Goal: Task Accomplishment & Management: Use online tool/utility

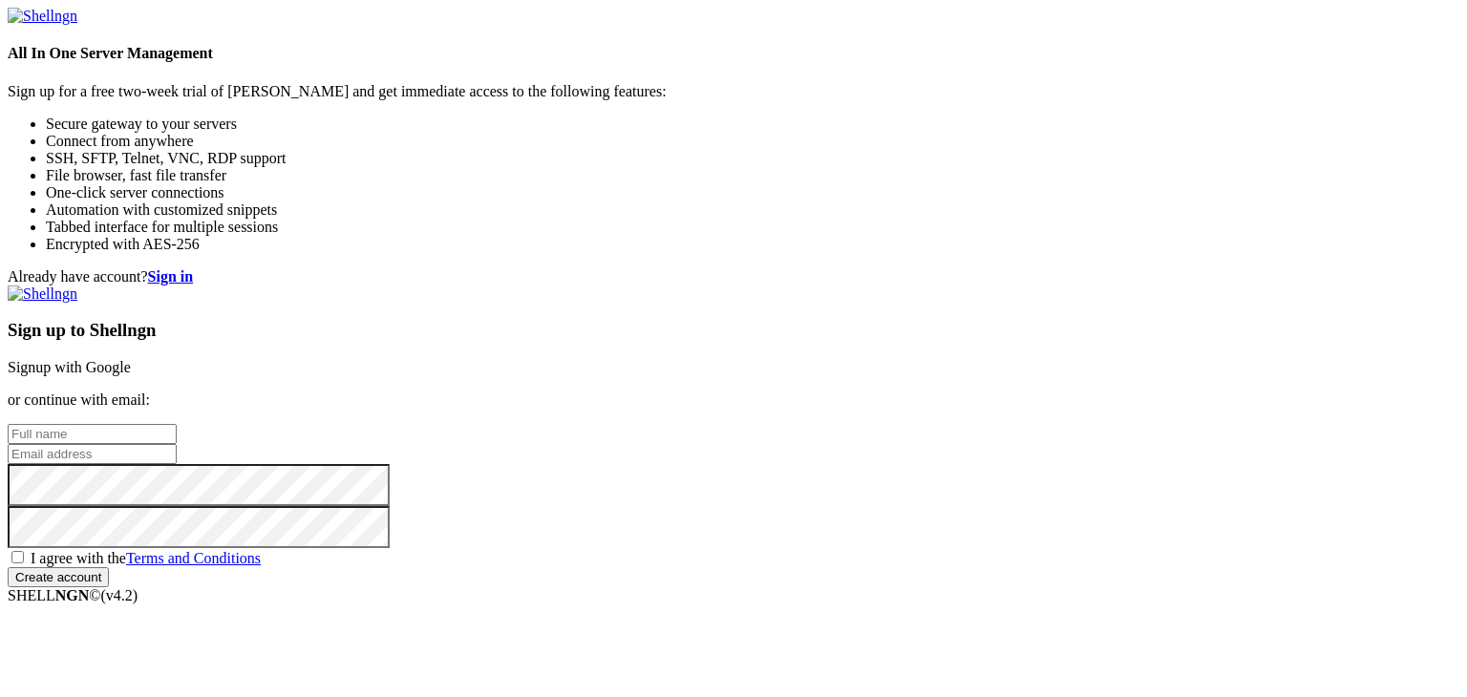
click at [177, 424] on input "text" at bounding box center [92, 434] width 169 height 20
paste input "[EMAIL_ADDRESS][DOMAIN_NAME]"
drag, startPoint x: 873, startPoint y: 290, endPoint x: 584, endPoint y: 253, distance: 290.7
click at [584, 268] on div "Already have account? Sign in Sign up to Shellngn Signup with Google or continu…" at bounding box center [733, 427] width 1451 height 319
paste input "text"
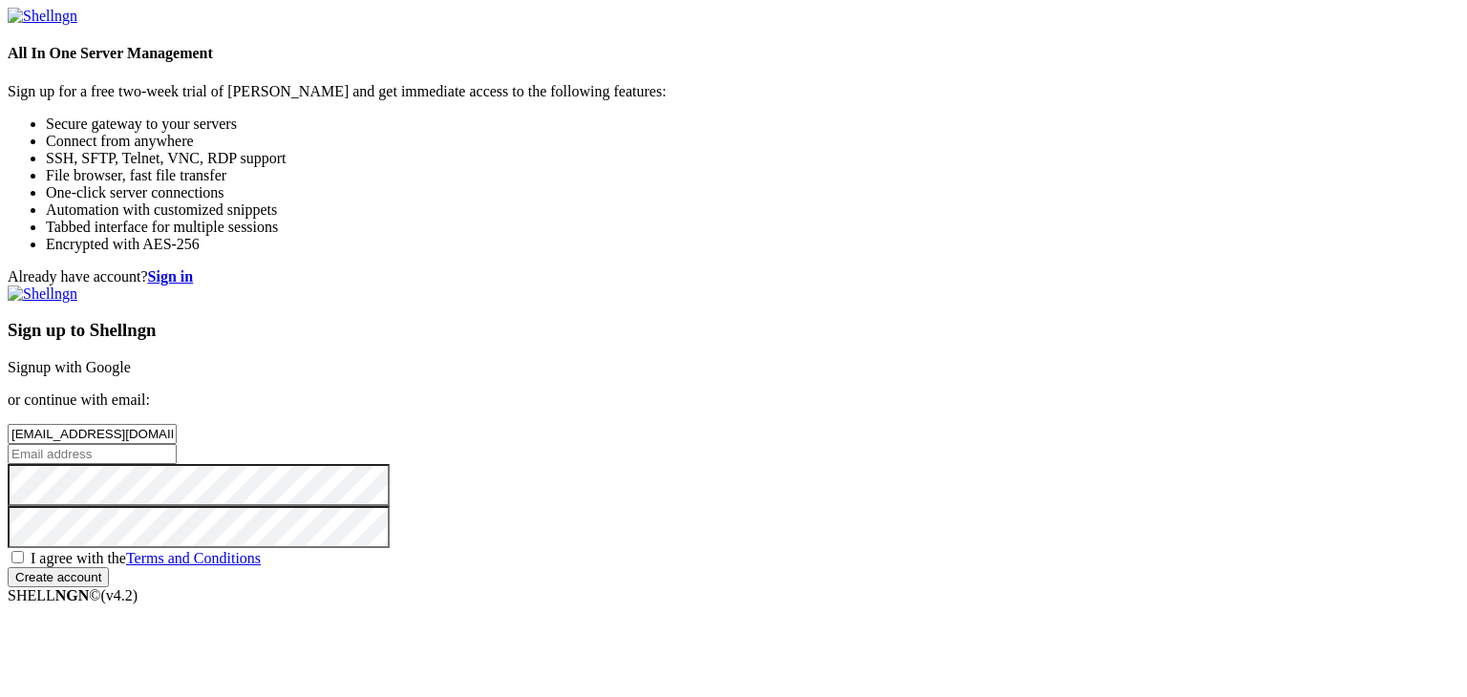
drag, startPoint x: 894, startPoint y: 291, endPoint x: 860, endPoint y: 288, distance: 33.5
click at [177, 424] on input "[EMAIL_ADDRESS][DOMAIN_NAME]" at bounding box center [92, 434] width 169 height 20
type input "flopablopa060"
click at [177, 444] on input "email" at bounding box center [92, 454] width 169 height 20
paste input "[EMAIL_ADDRESS][DOMAIN_NAME]"
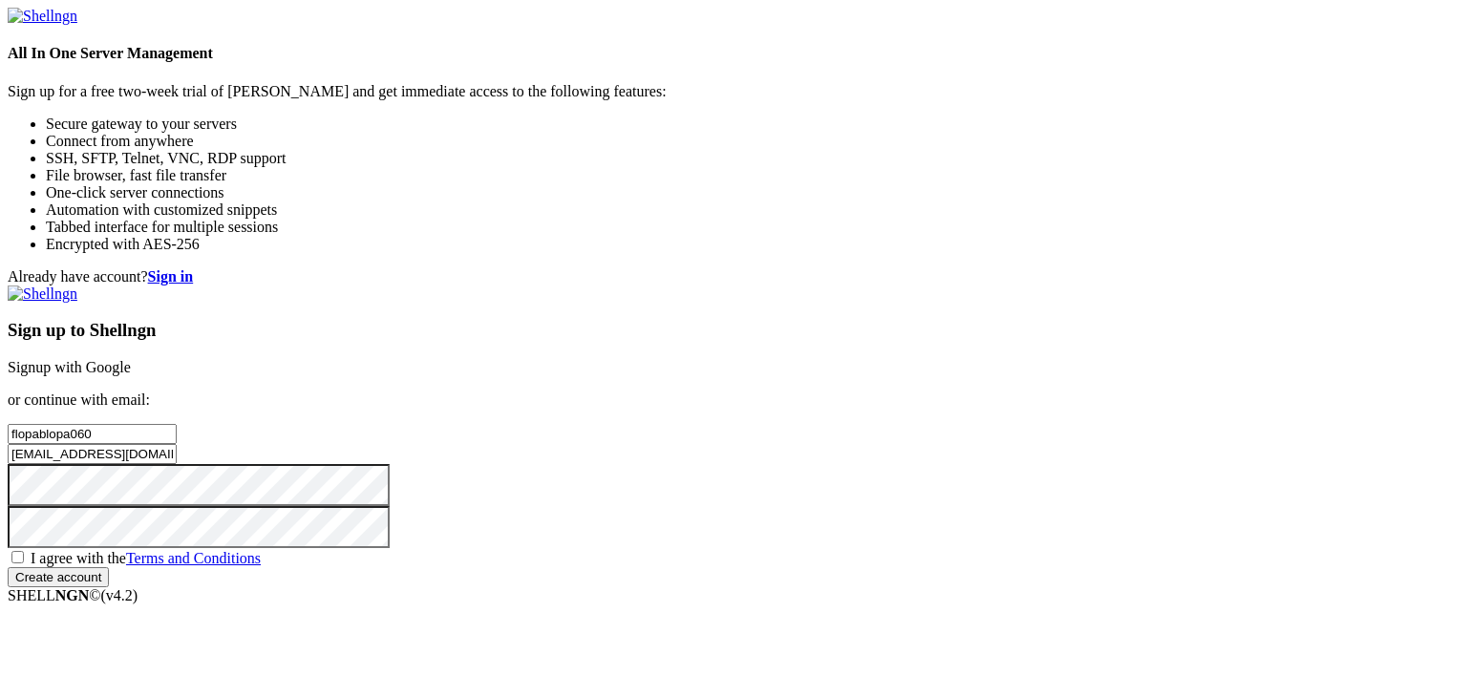
type input "[EMAIL_ADDRESS][DOMAIN_NAME]"
drag, startPoint x: 873, startPoint y: 288, endPoint x: 601, endPoint y: 270, distance: 271.8
click at [601, 270] on div "Already have account? Sign in Sign up to Shellngn Signup with Google or continu…" at bounding box center [733, 427] width 1451 height 319
click at [261, 550] on span "I agree with the Terms and Conditions" at bounding box center [146, 558] width 230 height 16
click at [24, 551] on input "I agree with the Terms and Conditions" at bounding box center [17, 557] width 12 height 12
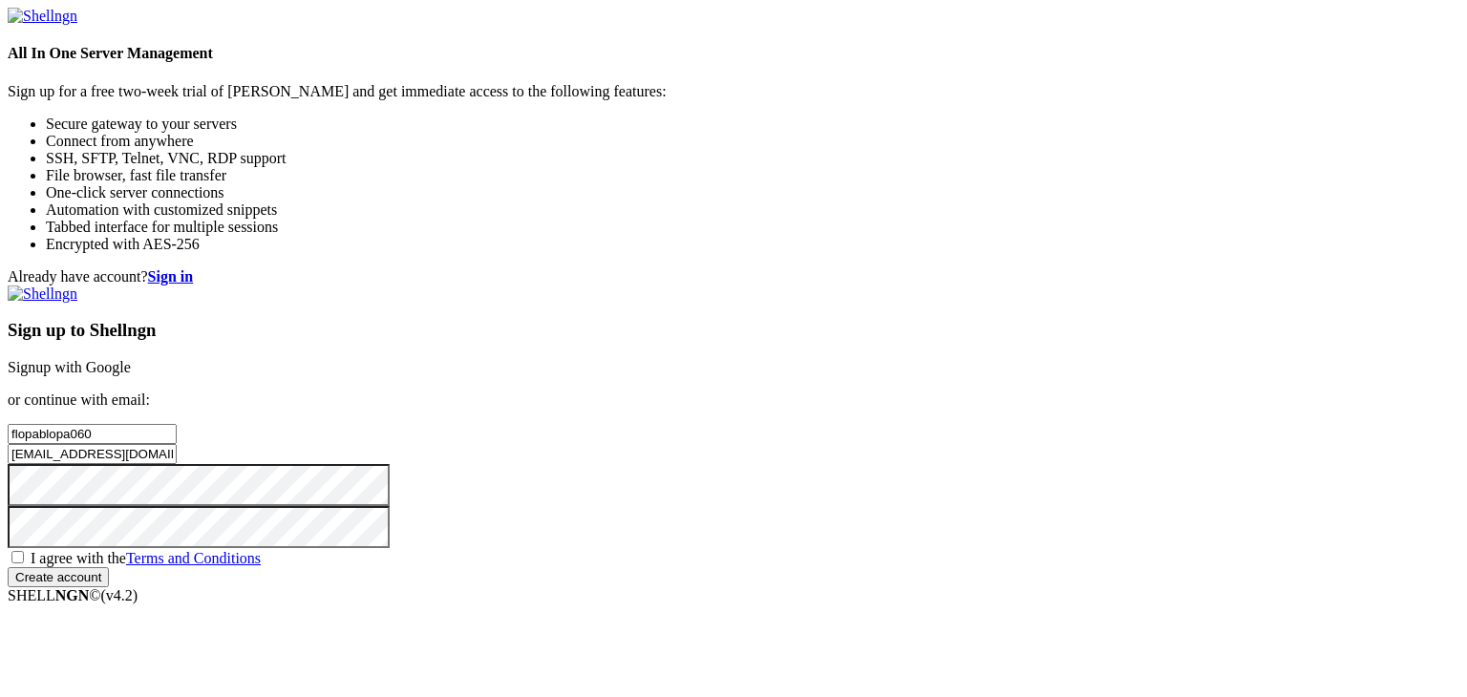
checkbox input "true"
drag, startPoint x: 804, startPoint y: 570, endPoint x: 1154, endPoint y: 633, distance: 356.0
click at [109, 570] on input "Create account" at bounding box center [58, 577] width 101 height 20
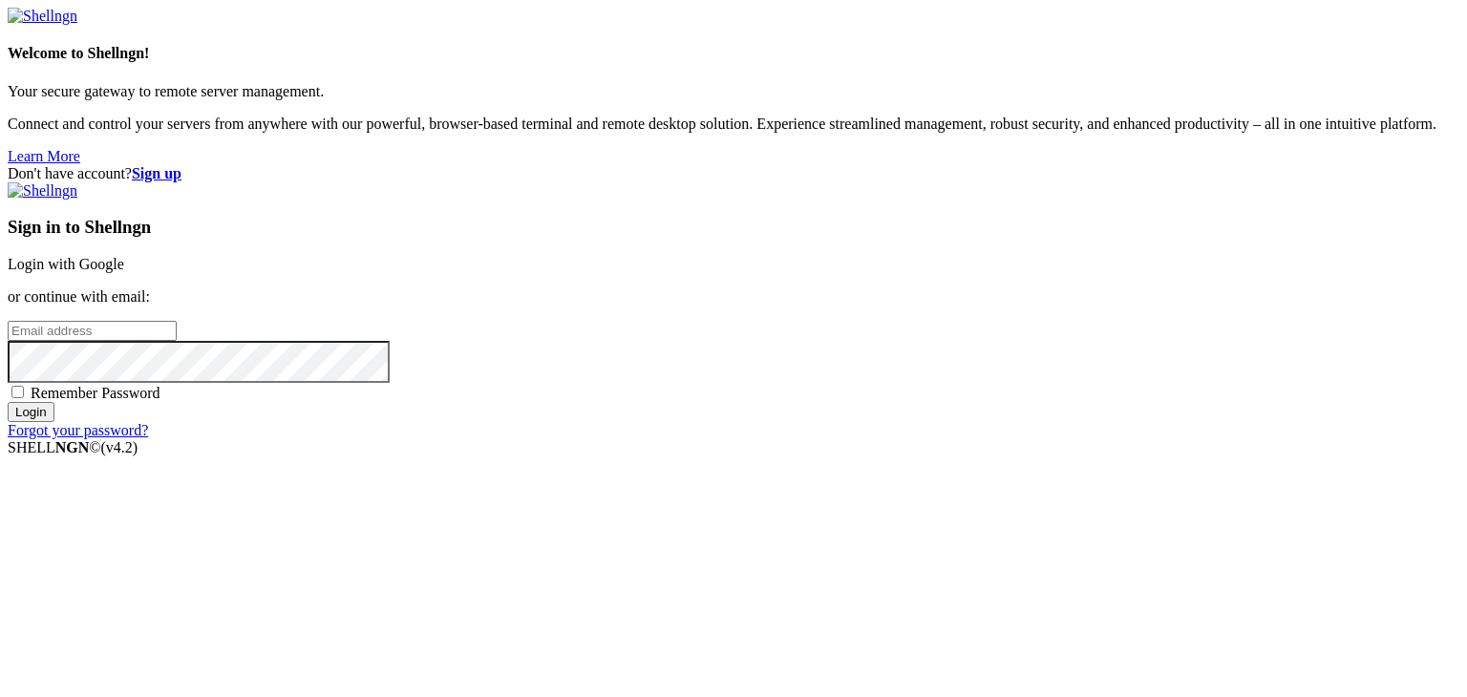
click at [177, 321] on input "email" at bounding box center [92, 331] width 169 height 20
paste input "[EMAIL_ADDRESS][DOMAIN_NAME]"
type input "[EMAIL_ADDRESS][DOMAIN_NAME]"
click at [54, 422] on input "Login" at bounding box center [31, 412] width 47 height 20
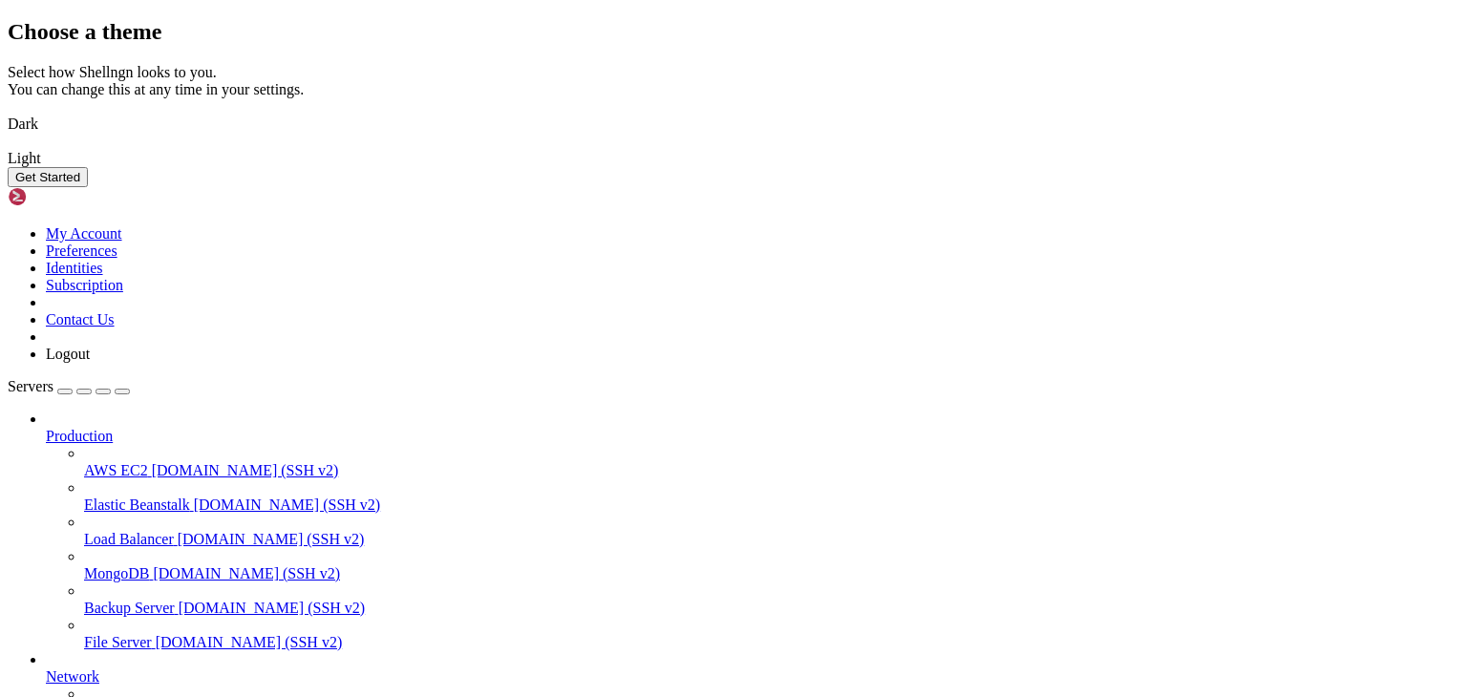
drag, startPoint x: 667, startPoint y: 356, endPoint x: 710, endPoint y: 390, distance: 55.0
click at [8, 112] on img at bounding box center [8, 112] width 0 height 0
click at [88, 187] on button "Get Started" at bounding box center [48, 177] width 80 height 20
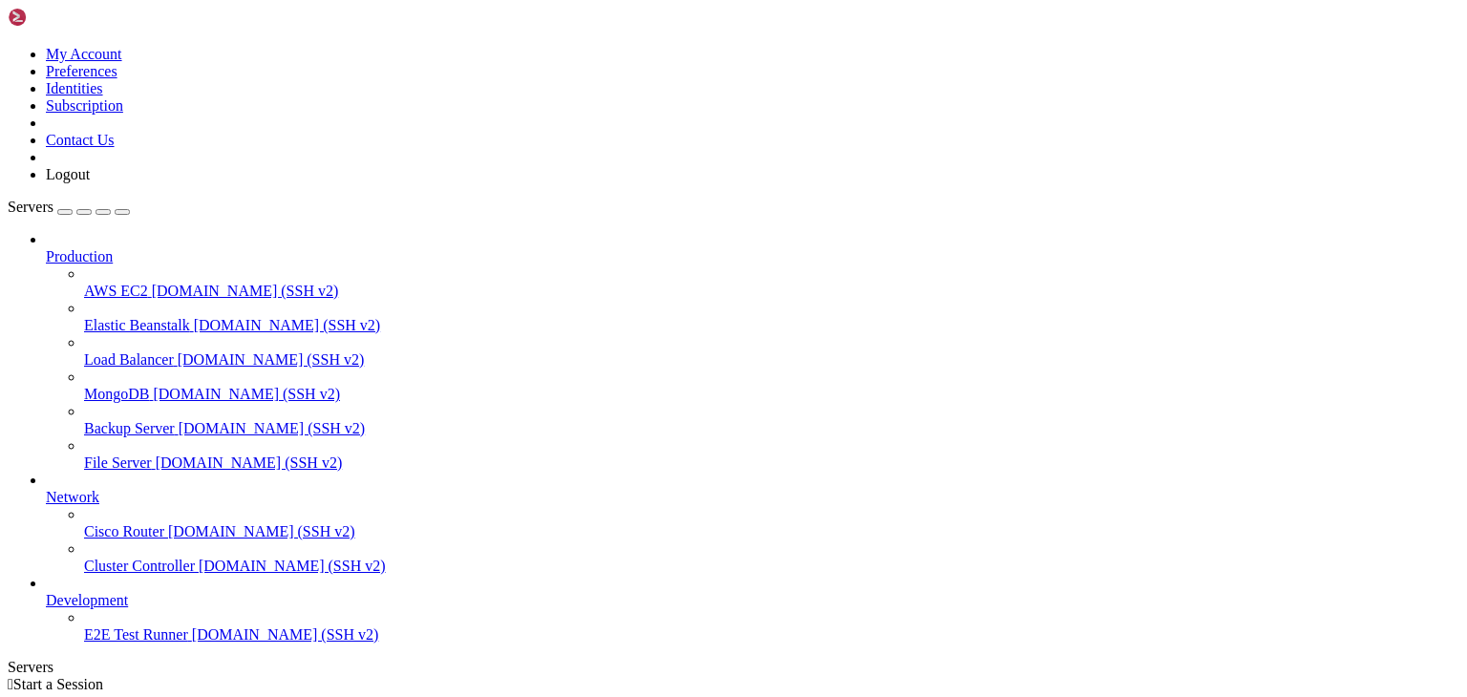
scroll to position [23, 0]
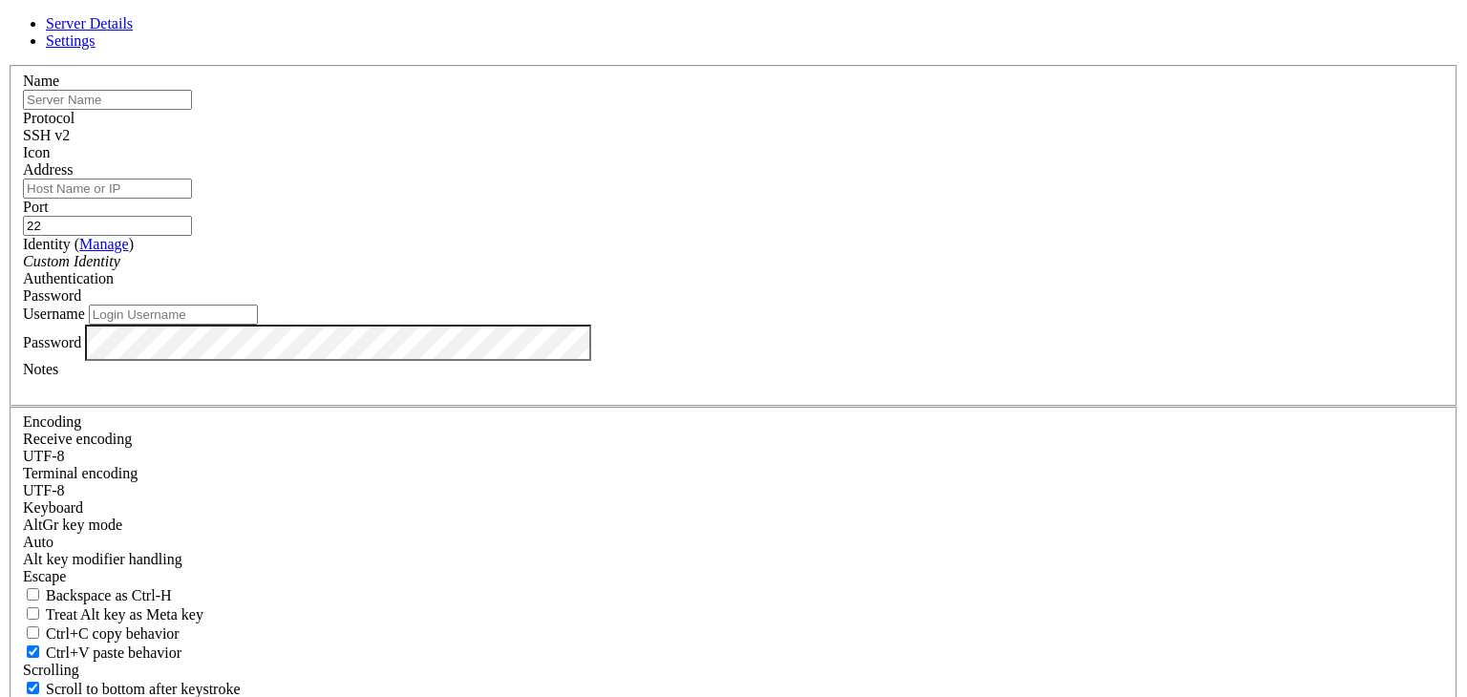
click at [134, 252] on label "Identity ( Manage )" at bounding box center [78, 244] width 111 height 16
click at [192, 199] on input "Address" at bounding box center [107, 189] width 169 height 20
paste input "[TECHNICAL_ID]"
type input "[TECHNICAL_ID]"
click at [192, 110] on input "text" at bounding box center [107, 100] width 169 height 20
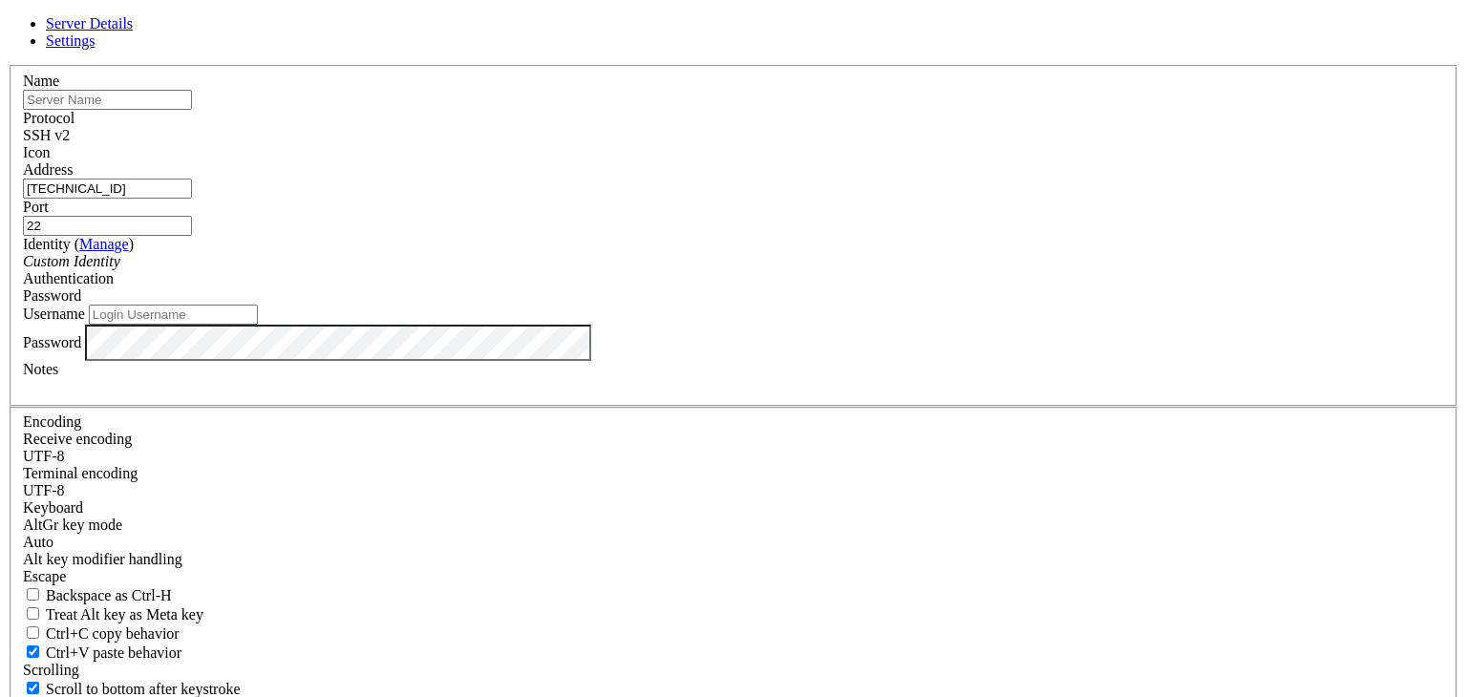
type input "flopablopa060"
click at [258, 325] on input "Username" at bounding box center [173, 315] width 169 height 20
type input "r"
type input "root"
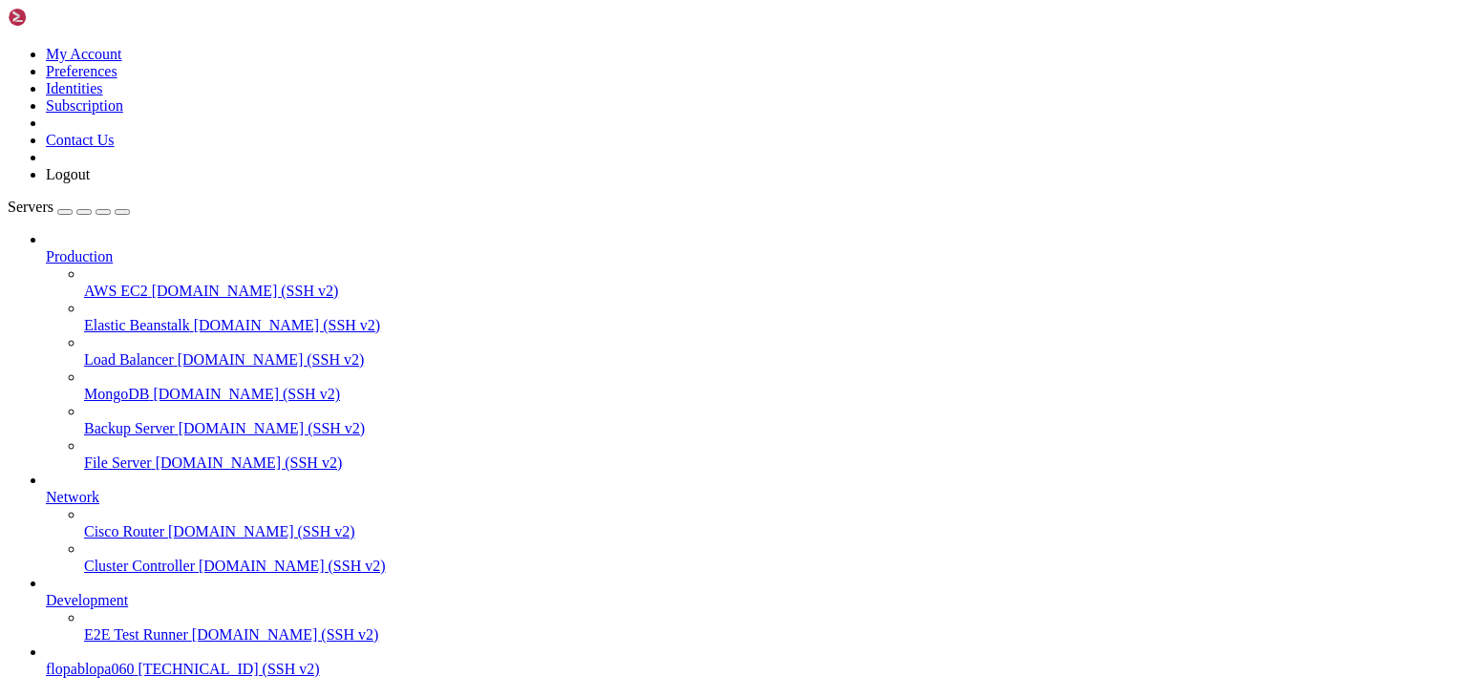
scroll to position [73, 0]
click at [134, 661] on span "flopablopa060" at bounding box center [90, 669] width 88 height 16
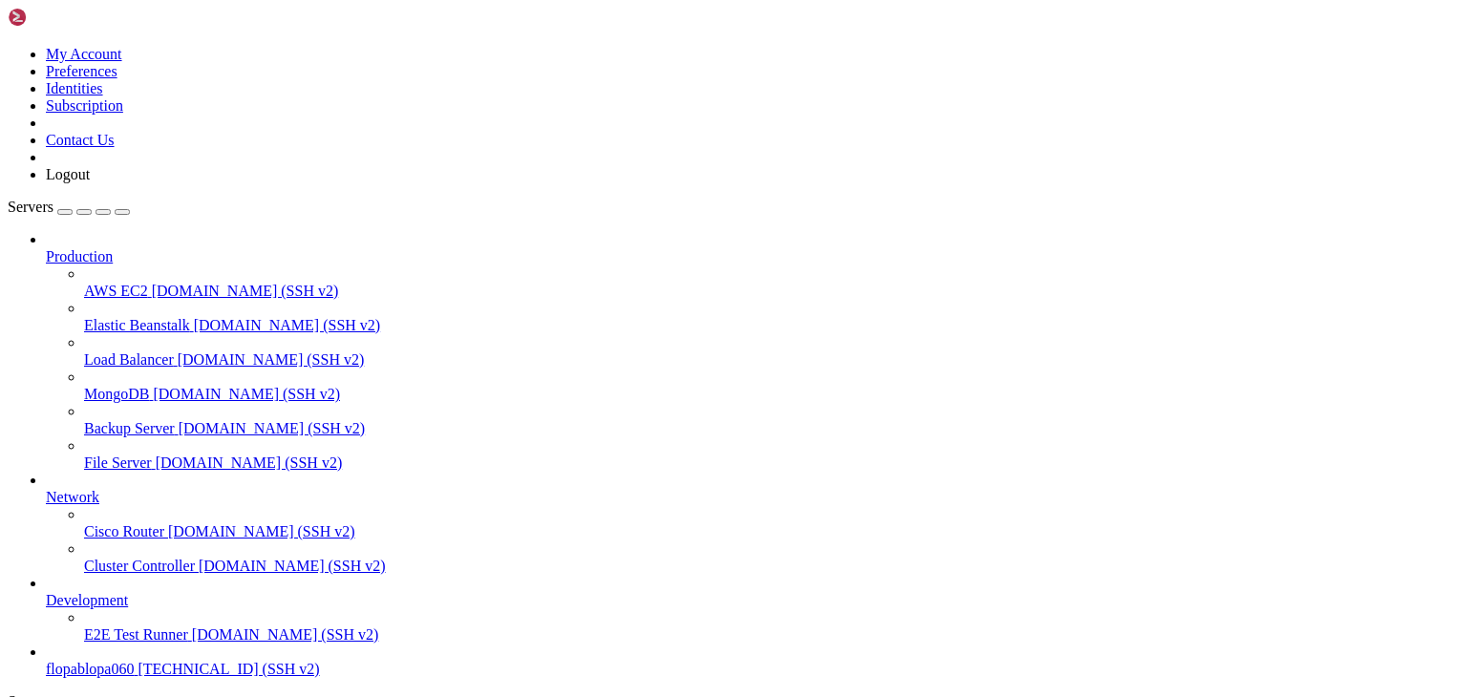
type input "/"
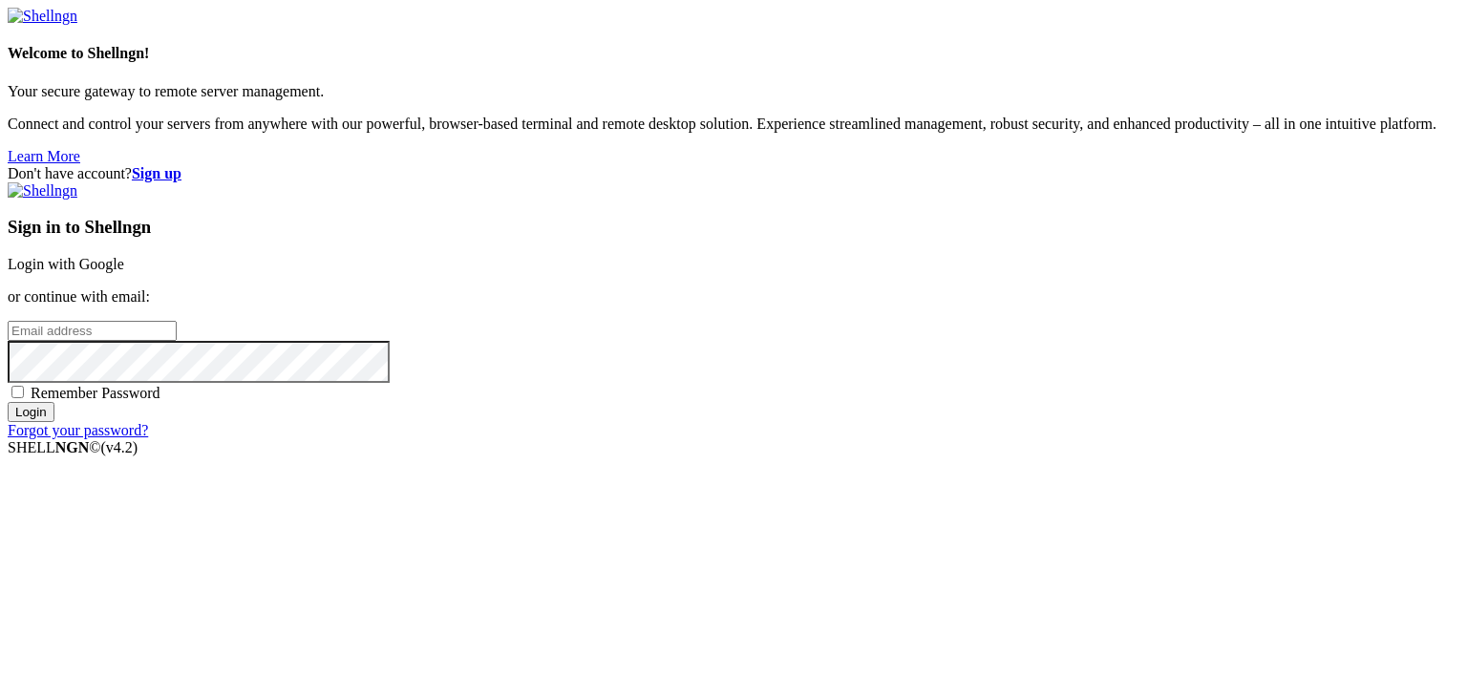
drag, startPoint x: 1050, startPoint y: 306, endPoint x: 1060, endPoint y: 246, distance: 60.9
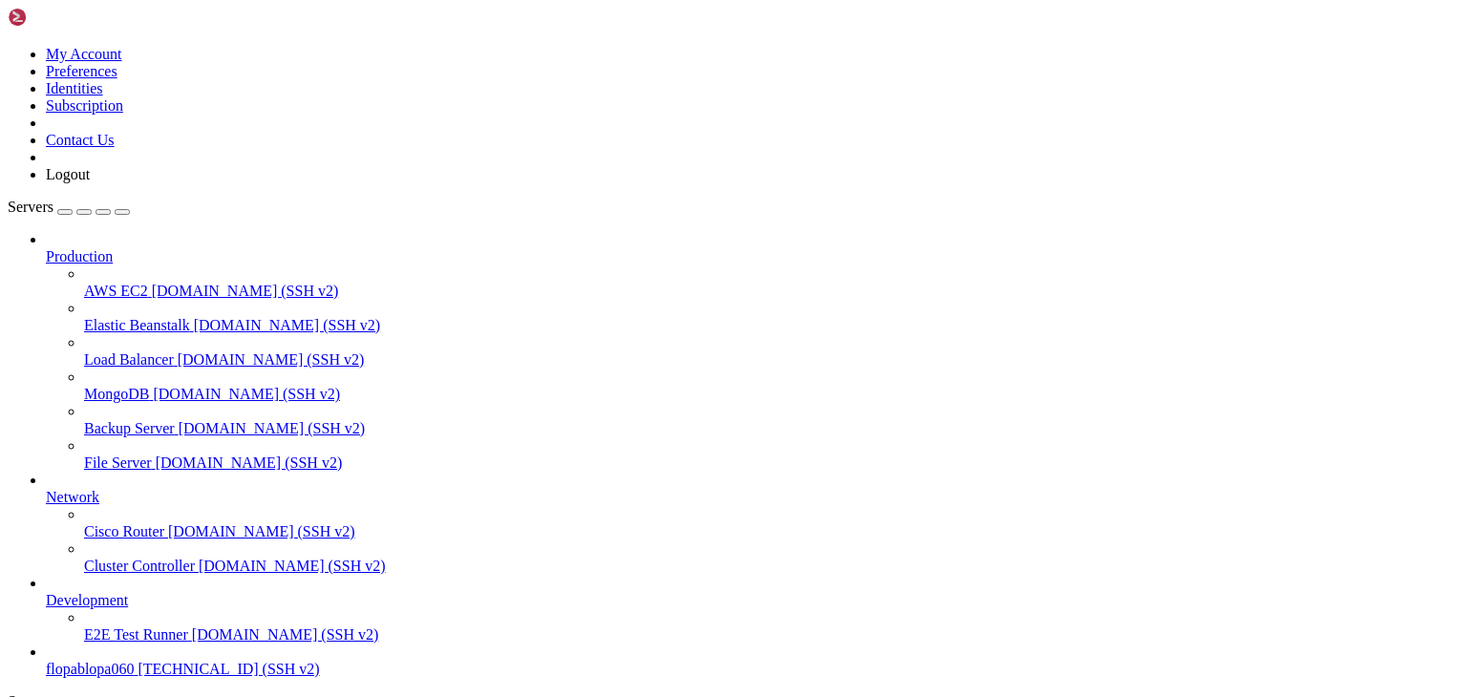
type input "/root"
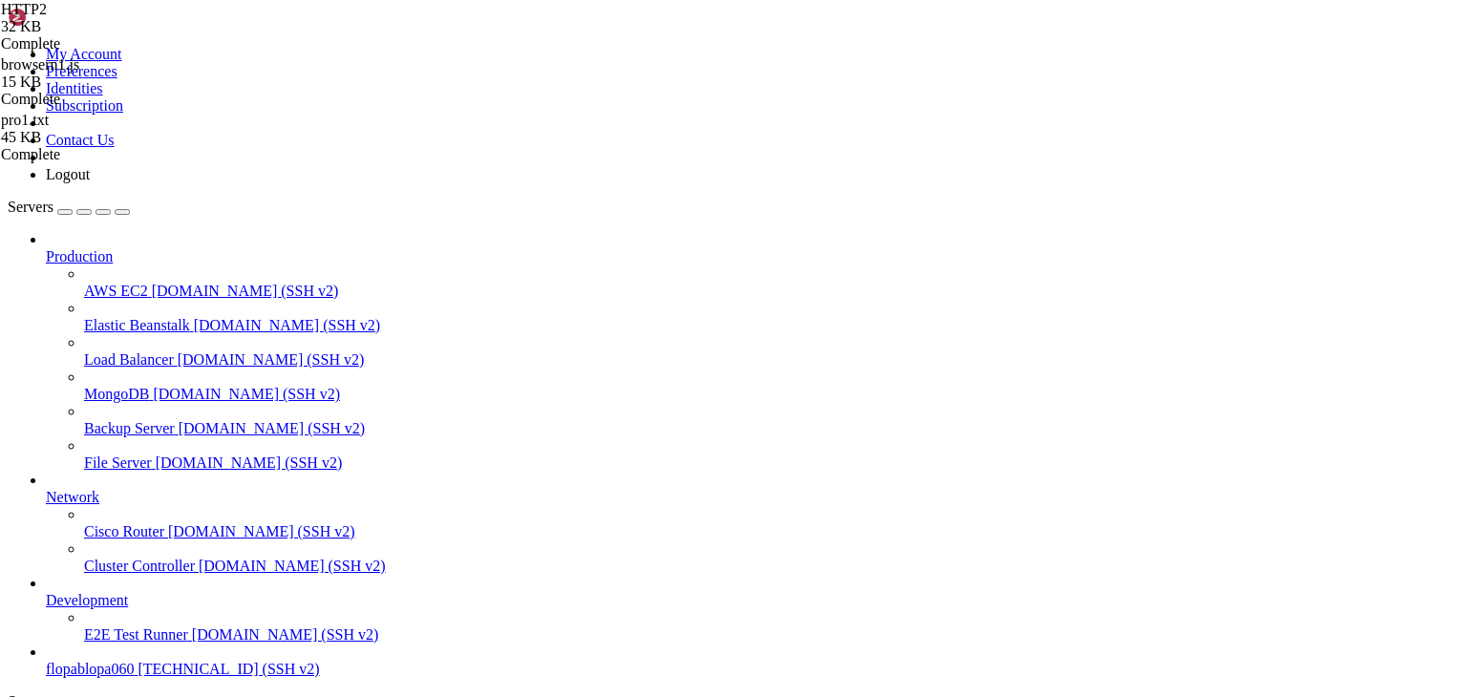
drag, startPoint x: 377, startPoint y: 1536, endPoint x: 1119, endPoint y: 1593, distance: 744.0
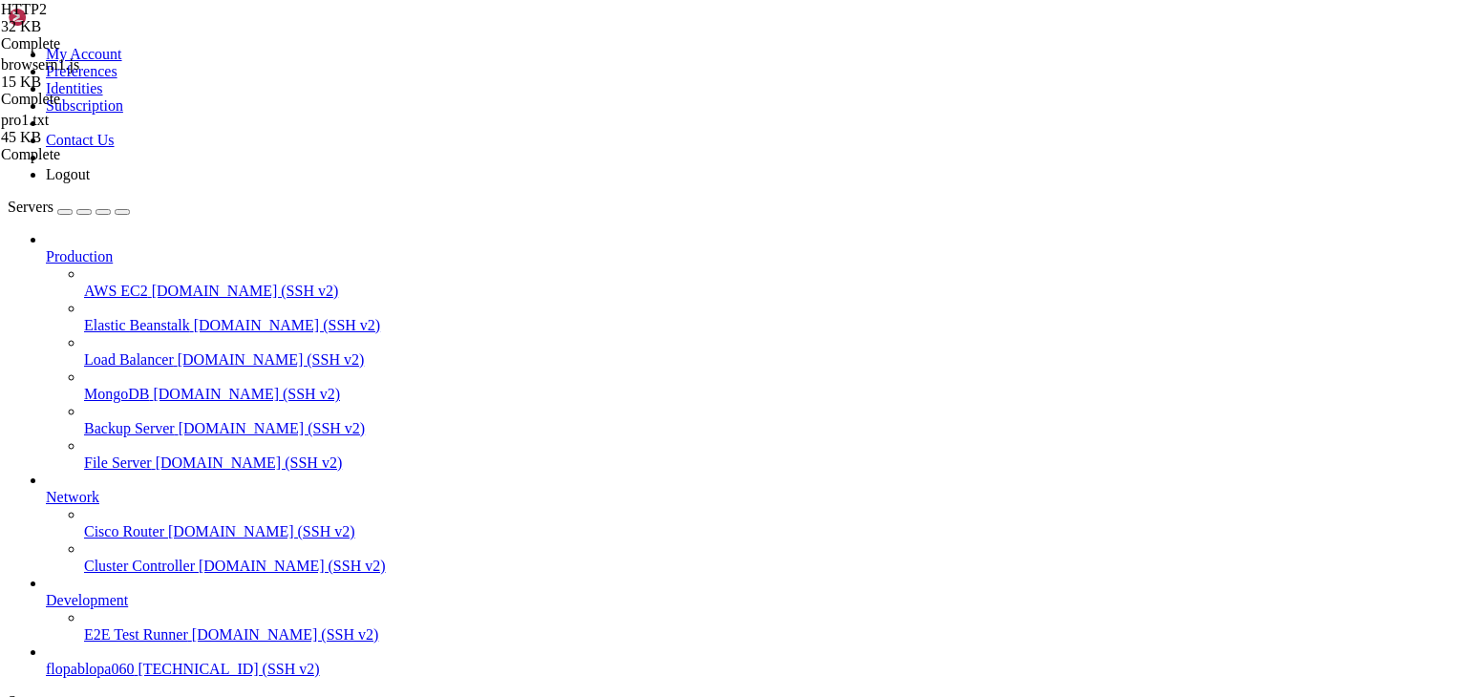
drag, startPoint x: 412, startPoint y: 1556, endPoint x: 1114, endPoint y: 1614, distance: 704.2
drag, startPoint x: 469, startPoint y: 1455, endPoint x: 1092, endPoint y: 1520, distance: 626.8
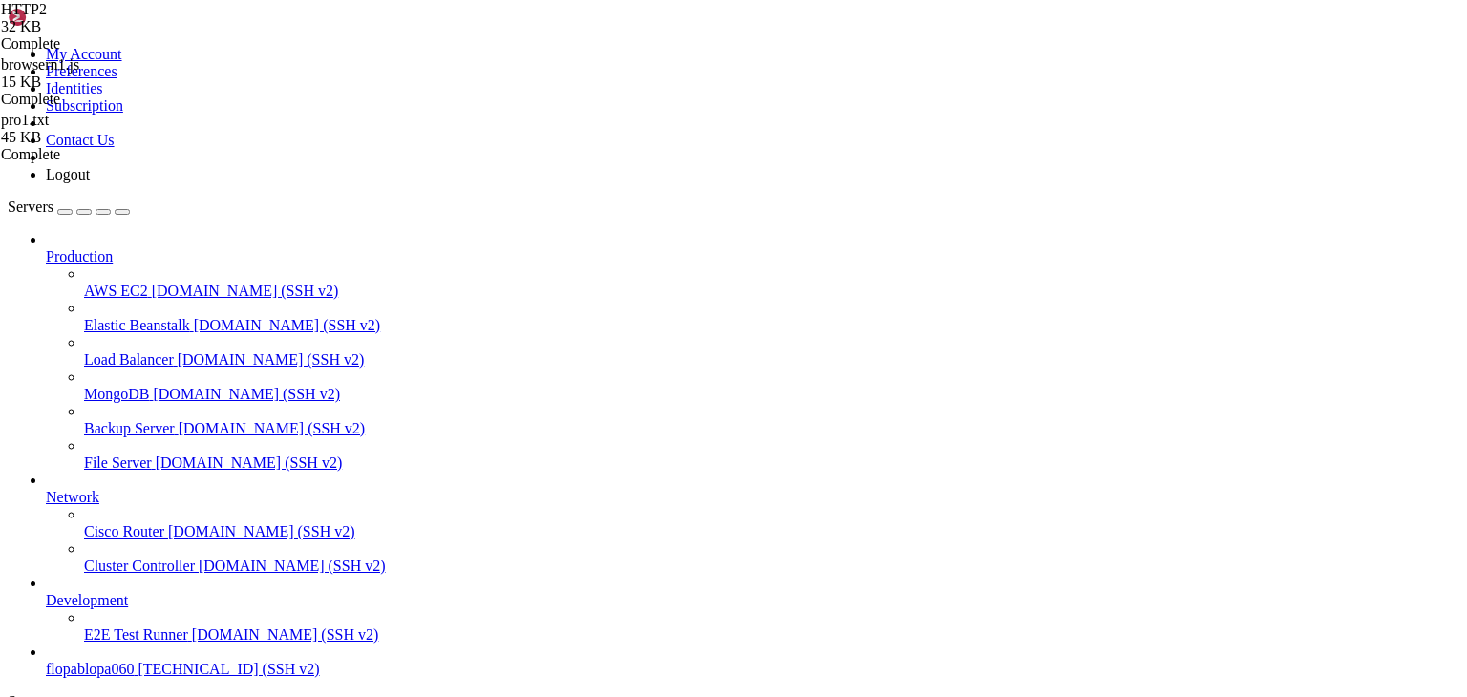
drag, startPoint x: 409, startPoint y: 1639, endPoint x: 1039, endPoint y: 1654, distance: 630.3
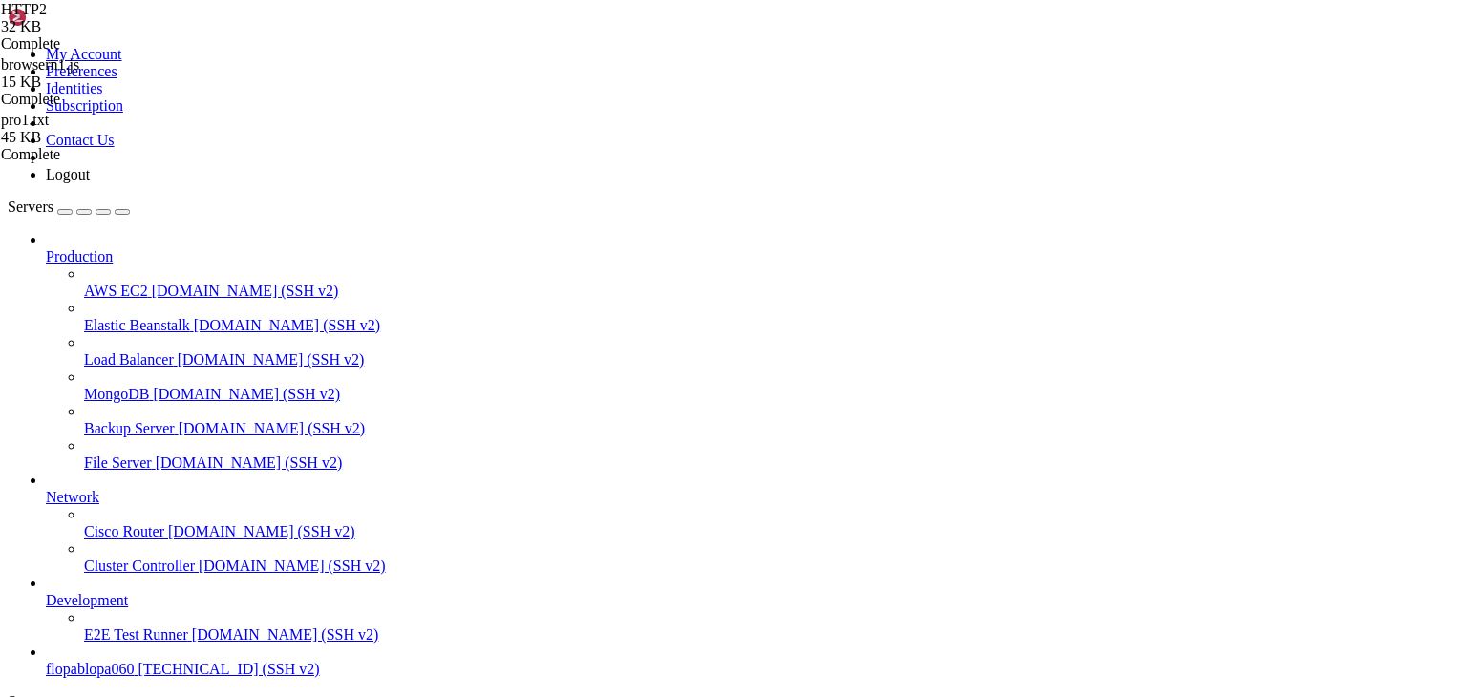
drag, startPoint x: 413, startPoint y: 1611, endPoint x: 877, endPoint y: 1661, distance: 466.8
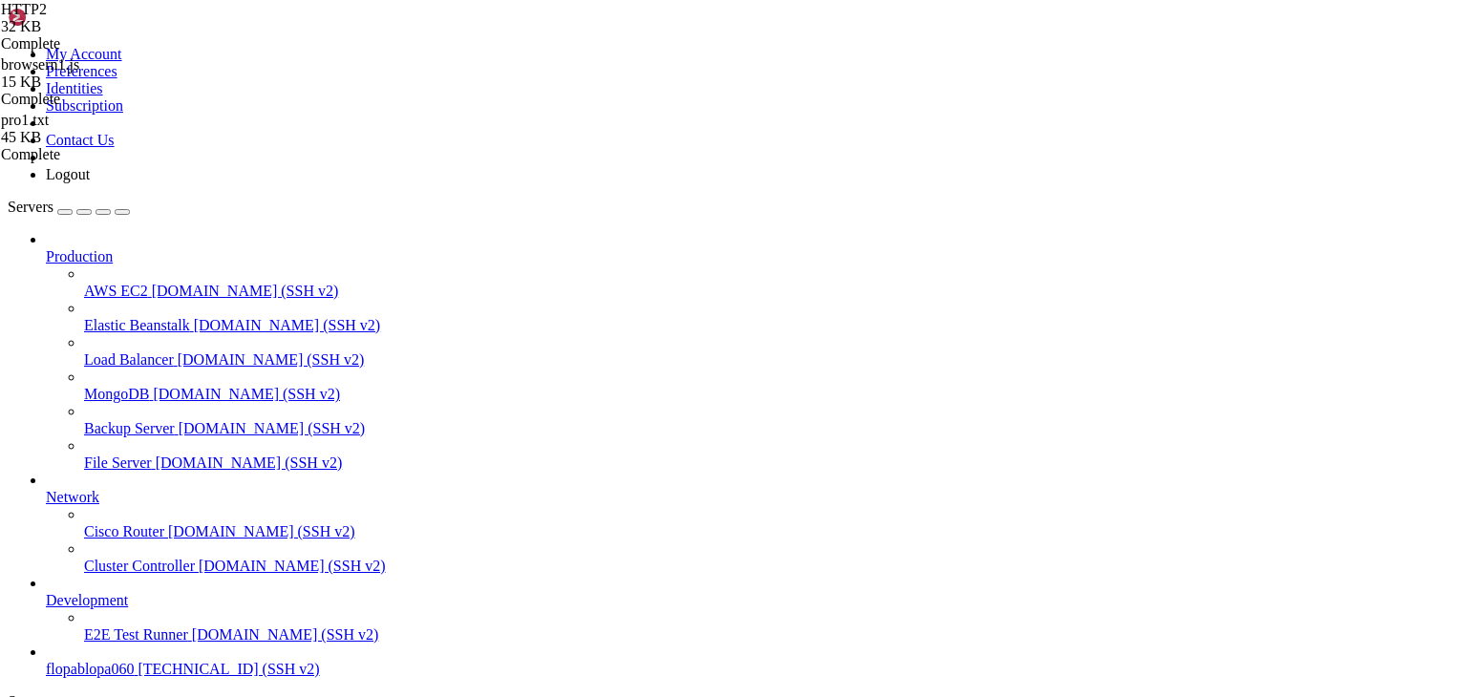
drag, startPoint x: 473, startPoint y: 1476, endPoint x: 1129, endPoint y: 1656, distance: 681.0
drag, startPoint x: 587, startPoint y: 1644, endPoint x: 1006, endPoint y: 1566, distance: 426.4
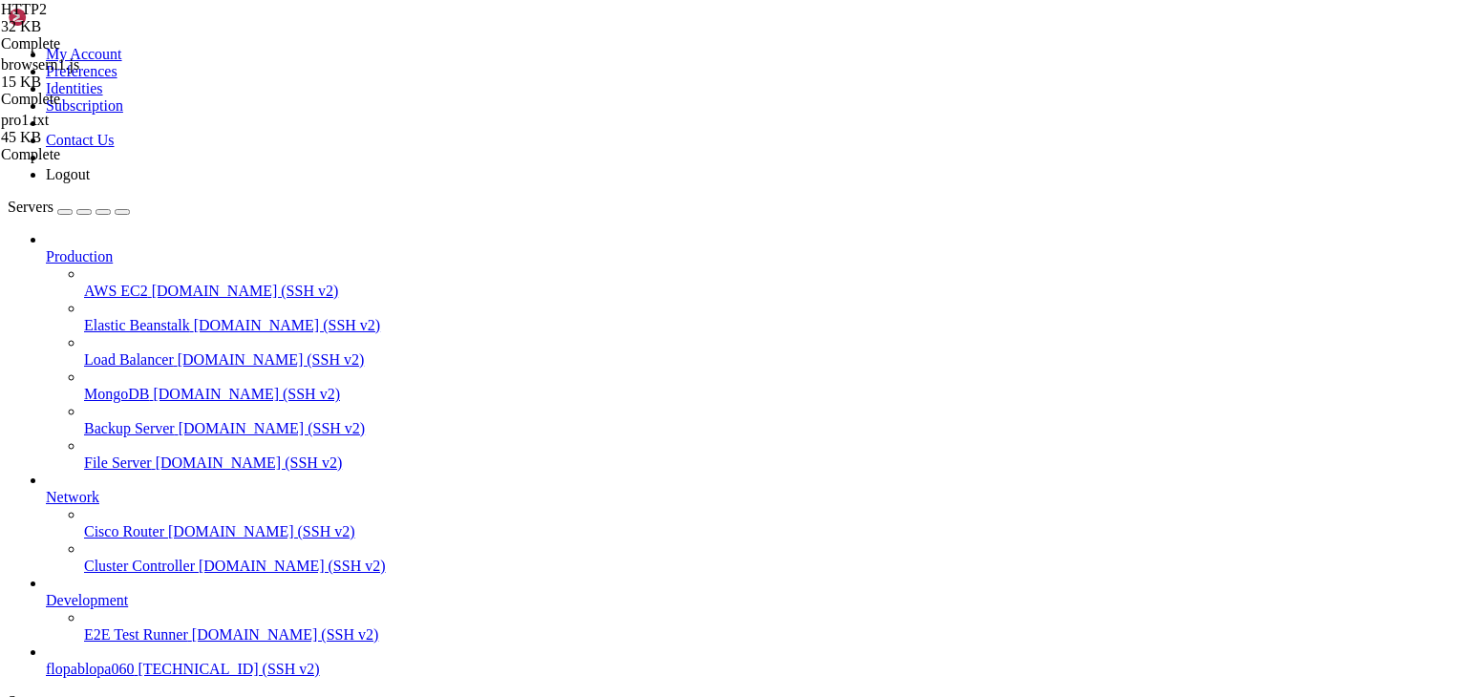
scroll to position [1542, 0]
drag, startPoint x: 402, startPoint y: 1657, endPoint x: 845, endPoint y: 1562, distance: 453.2
drag, startPoint x: 438, startPoint y: 1622, endPoint x: 767, endPoint y: 1600, distance: 329.2
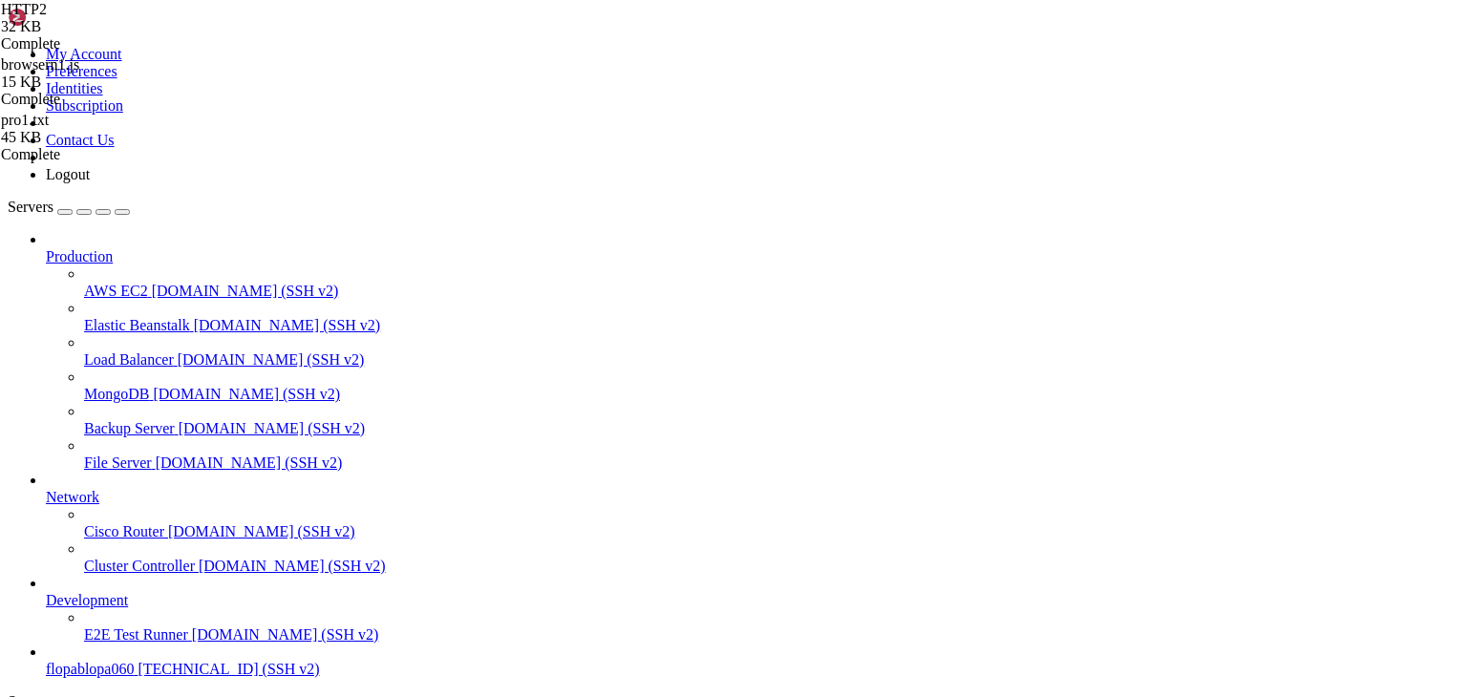
drag, startPoint x: 459, startPoint y: 1593, endPoint x: 896, endPoint y: 1520, distance: 442.5
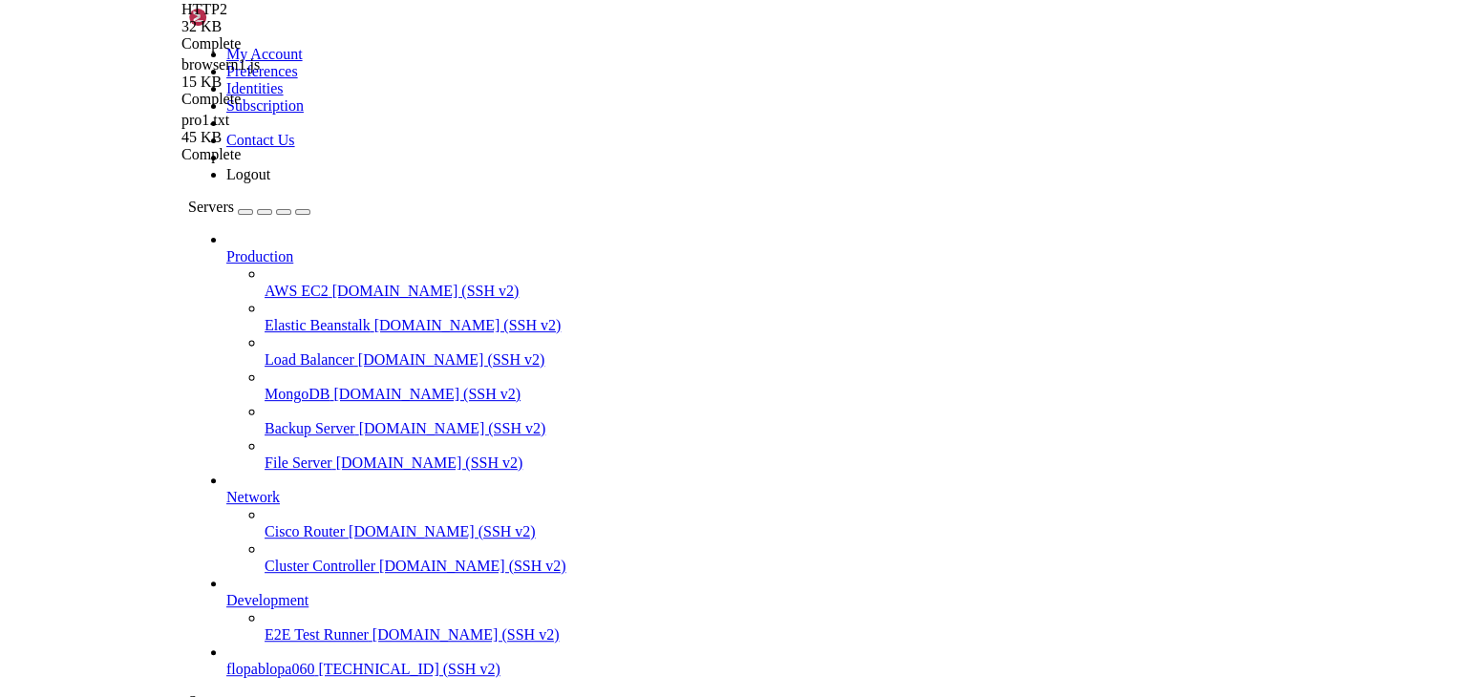
scroll to position [50040, 0]
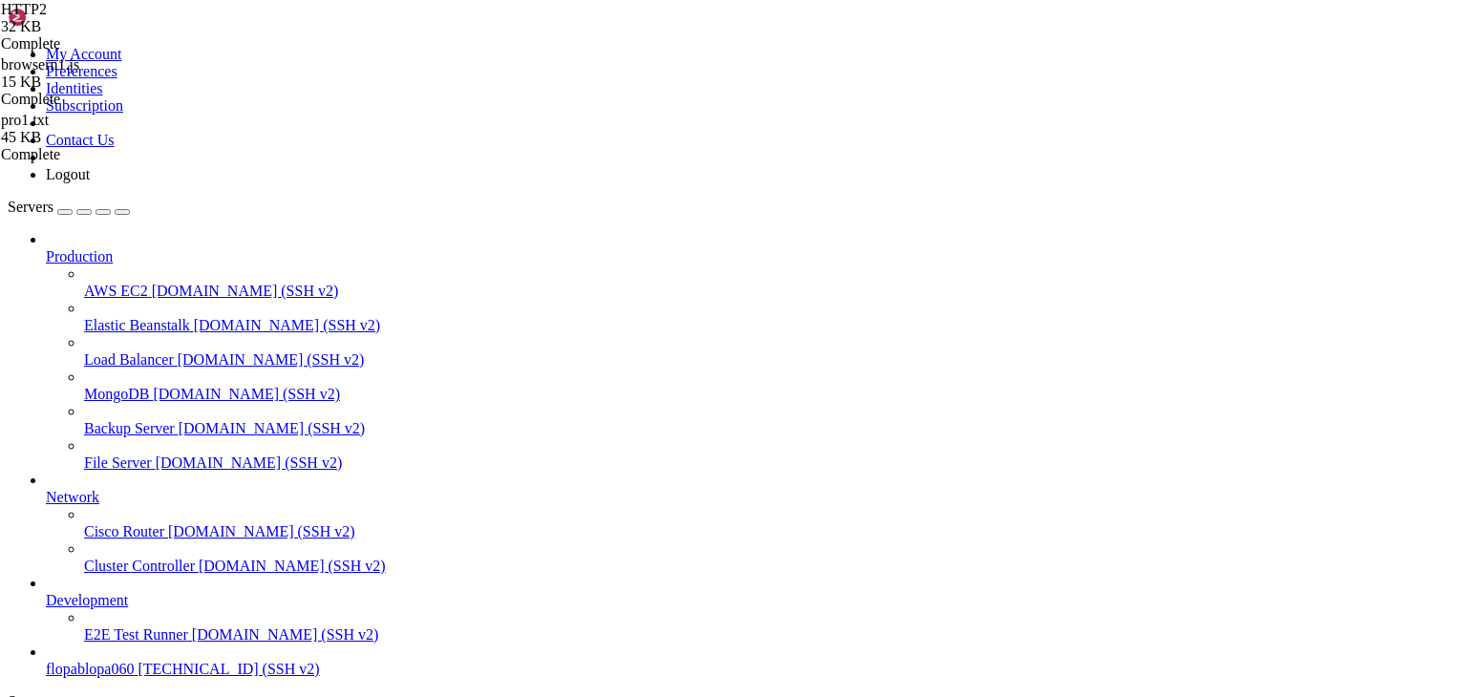
drag, startPoint x: 604, startPoint y: 1396, endPoint x: 413, endPoint y: 1573, distance: 260.8
drag, startPoint x: 339, startPoint y: 1541, endPoint x: 801, endPoint y: 1493, distance: 464.6
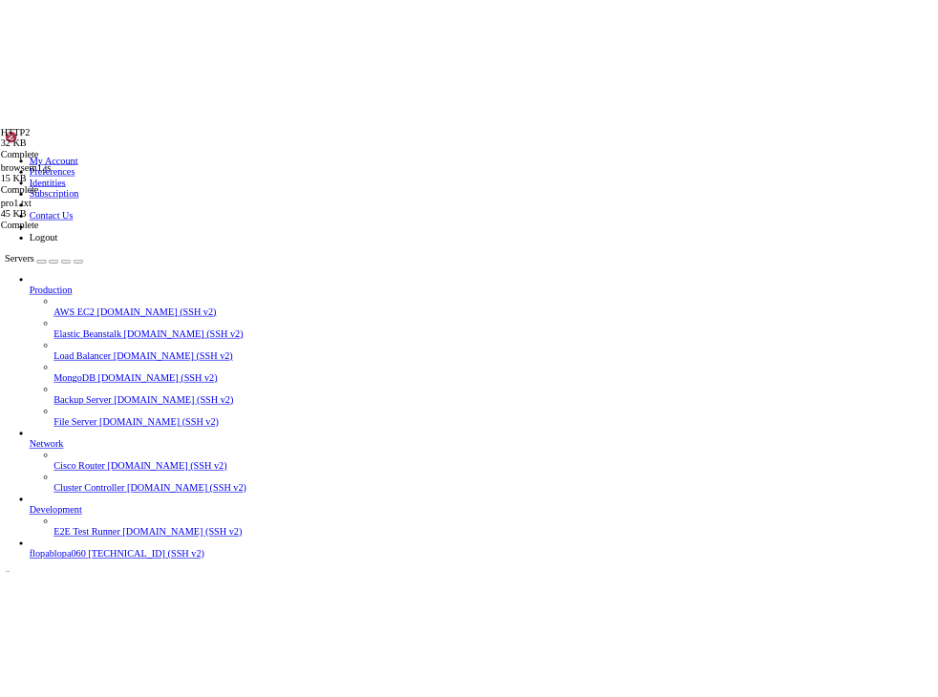
scroll to position [50088, 0]
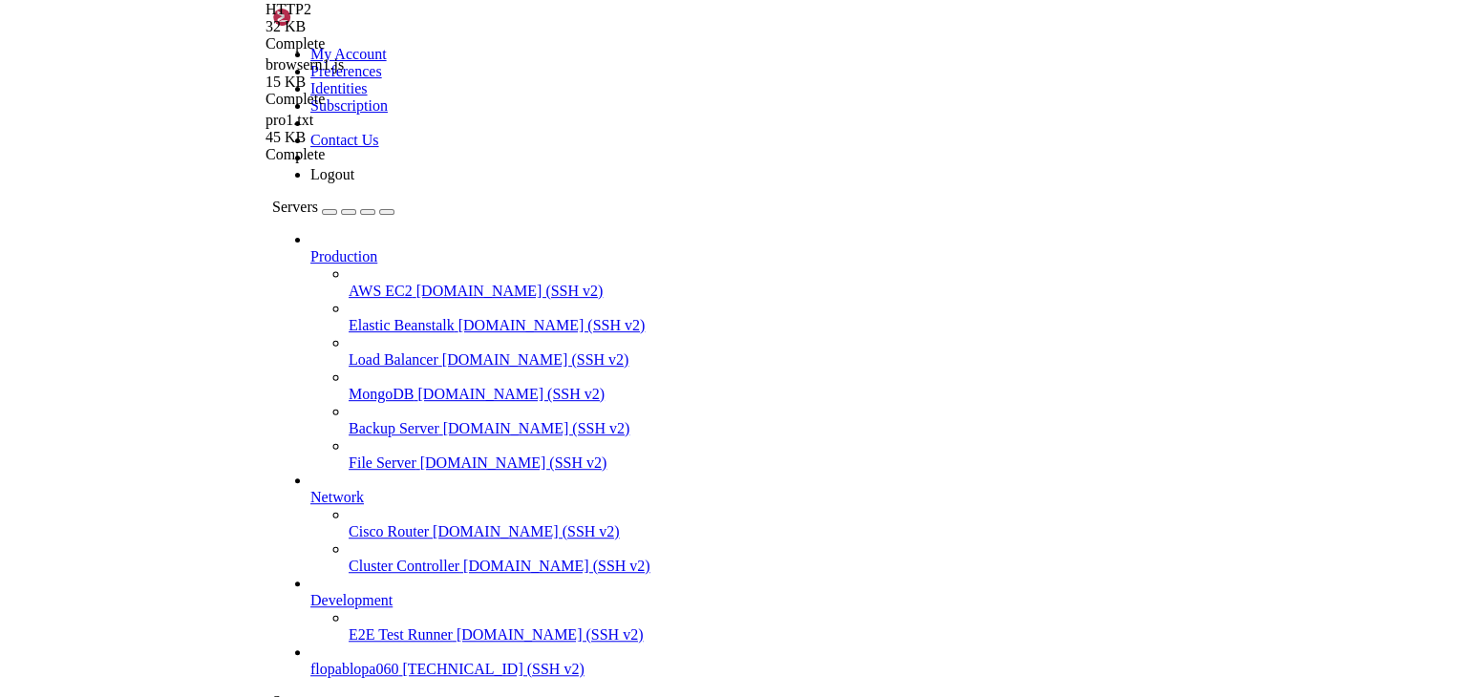
scroll to position [50121, 0]
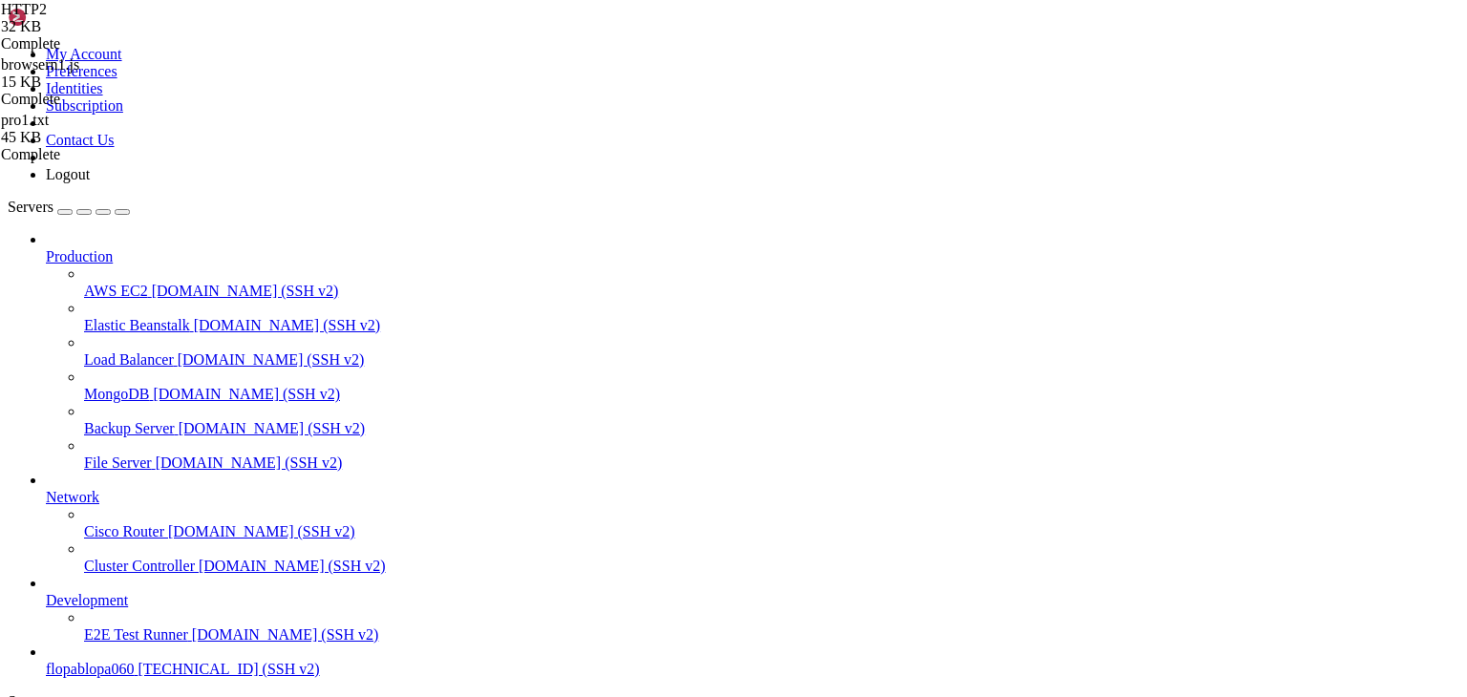
drag, startPoint x: 430, startPoint y: 1506, endPoint x: 654, endPoint y: 1593, distance: 240.6
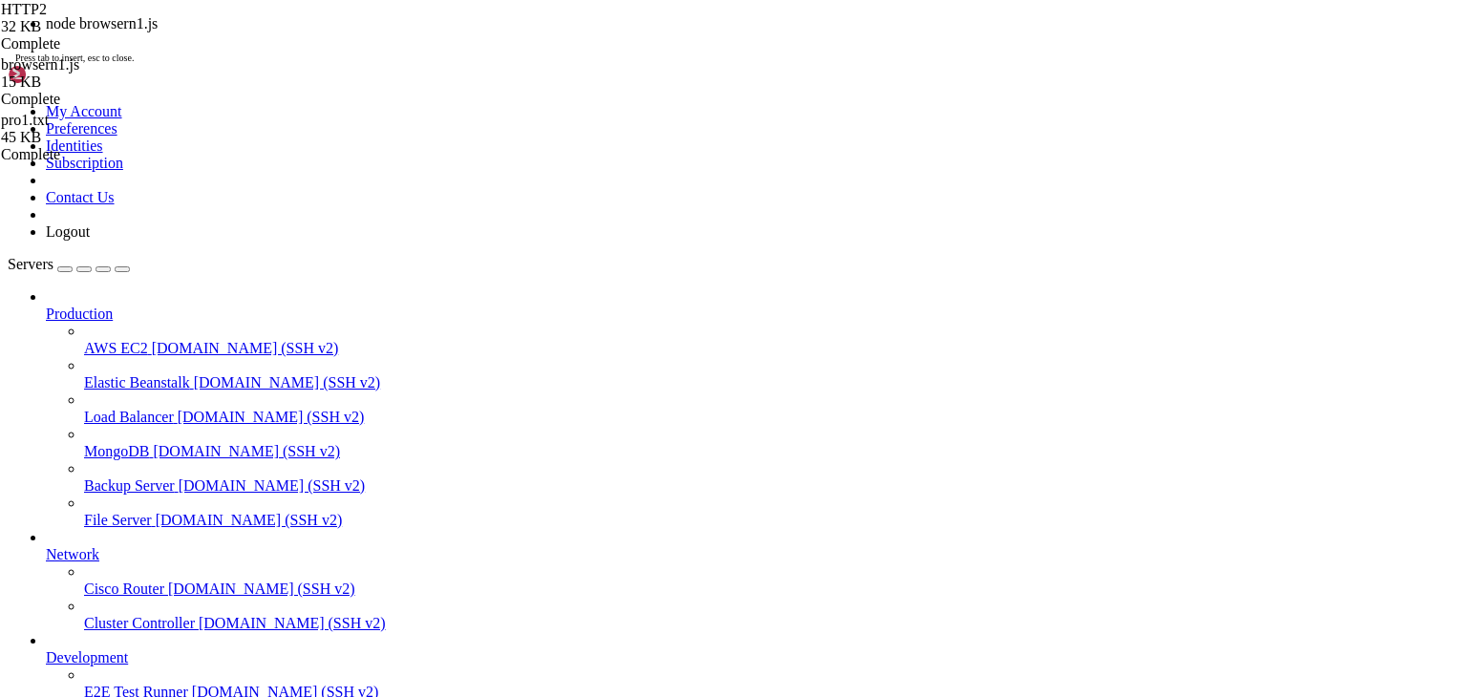
drag, startPoint x: 163, startPoint y: 1657, endPoint x: 72, endPoint y: 1659, distance: 91.7
drag, startPoint x: 72, startPoint y: 1659, endPoint x: 167, endPoint y: 1657, distance: 95.5
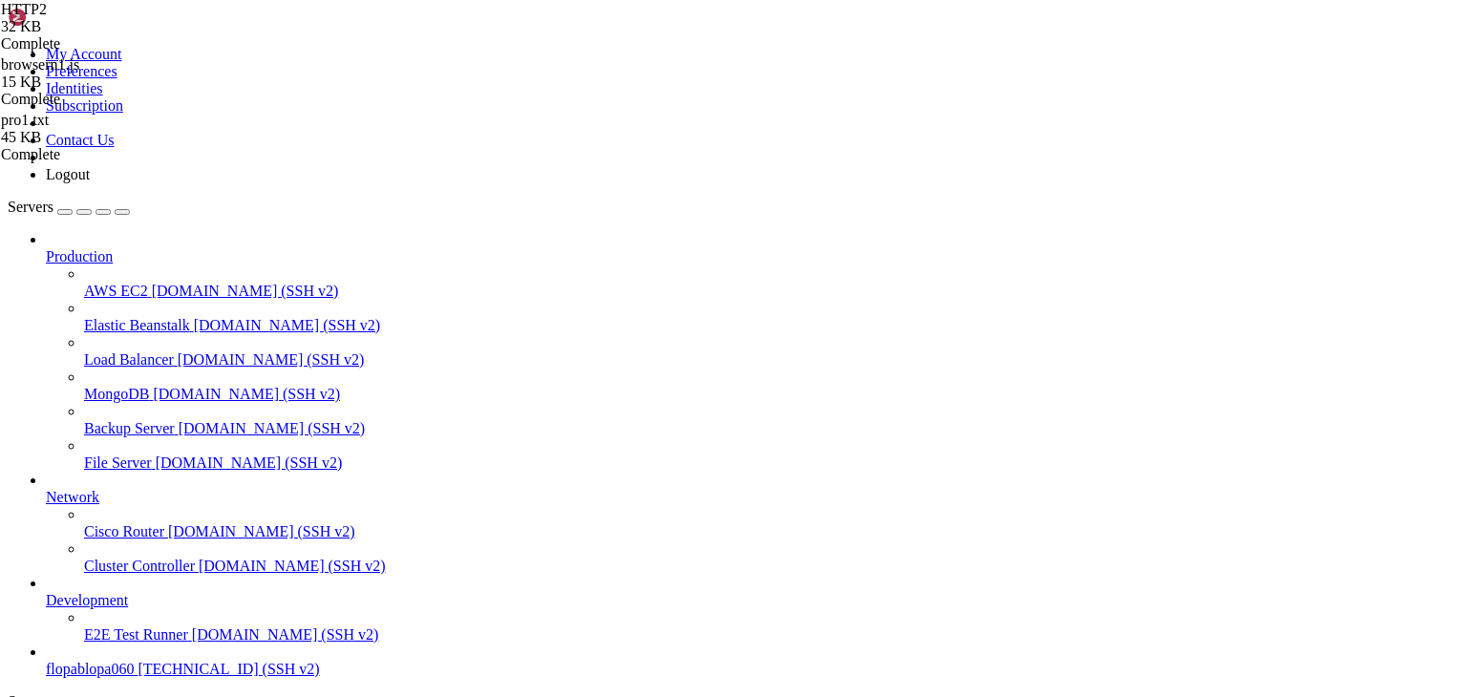
drag, startPoint x: 459, startPoint y: 1630, endPoint x: 882, endPoint y: 1601, distance: 423.9
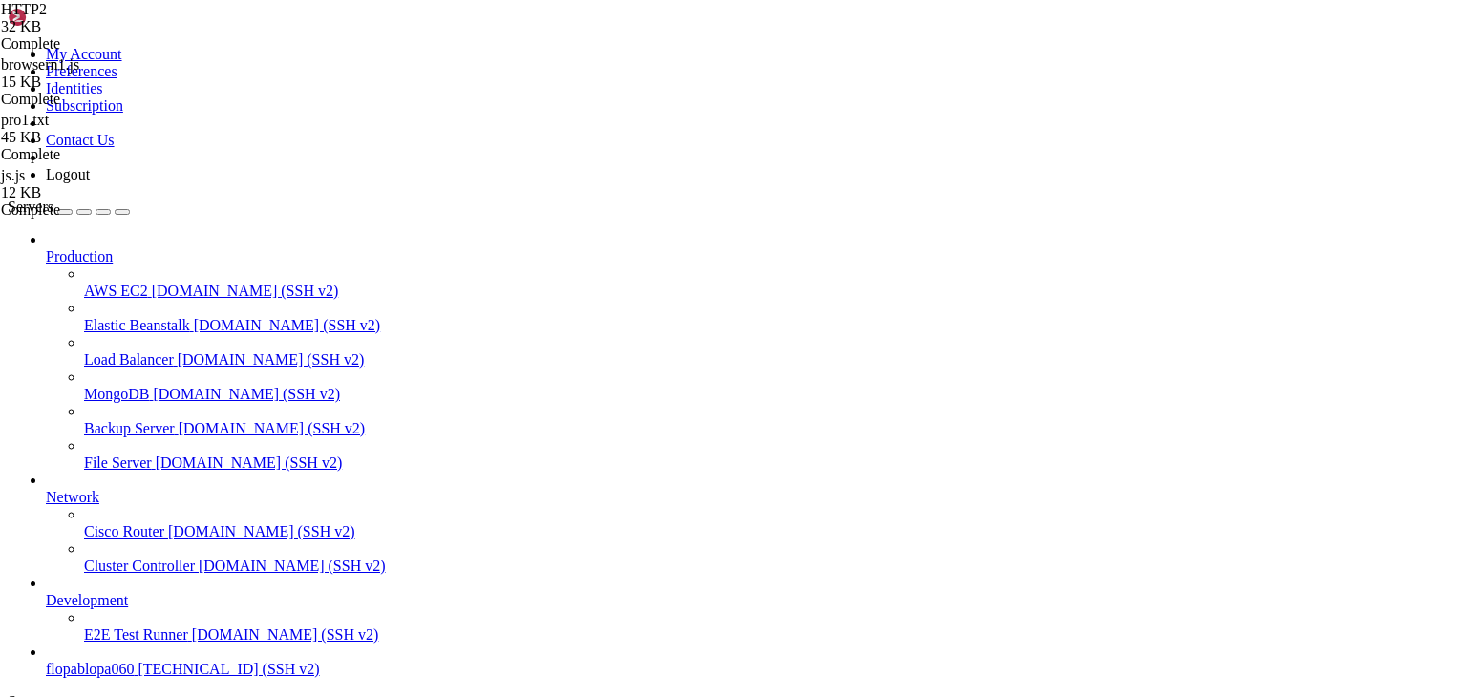
scroll to position [50478, 0]
drag, startPoint x: 355, startPoint y: 1611, endPoint x: 580, endPoint y: 1652, distance: 229.0
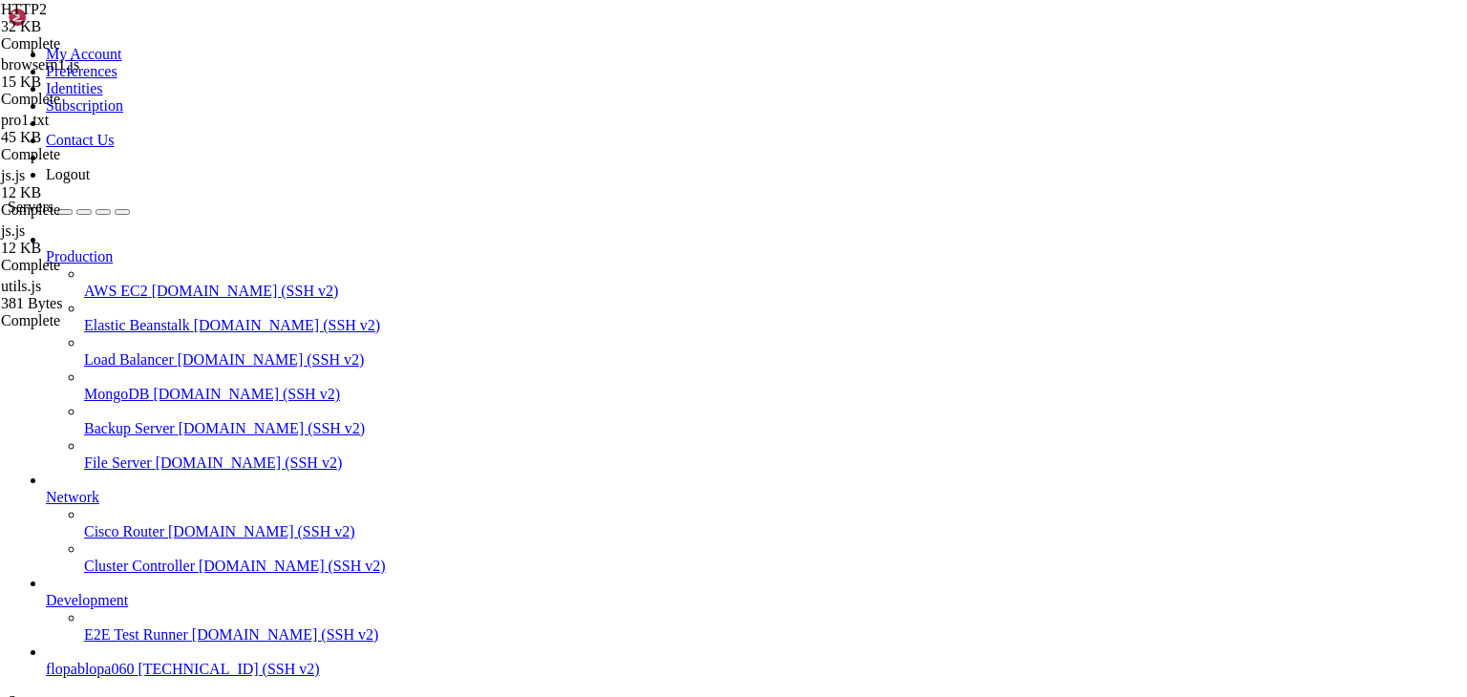
scroll to position [0, 0]
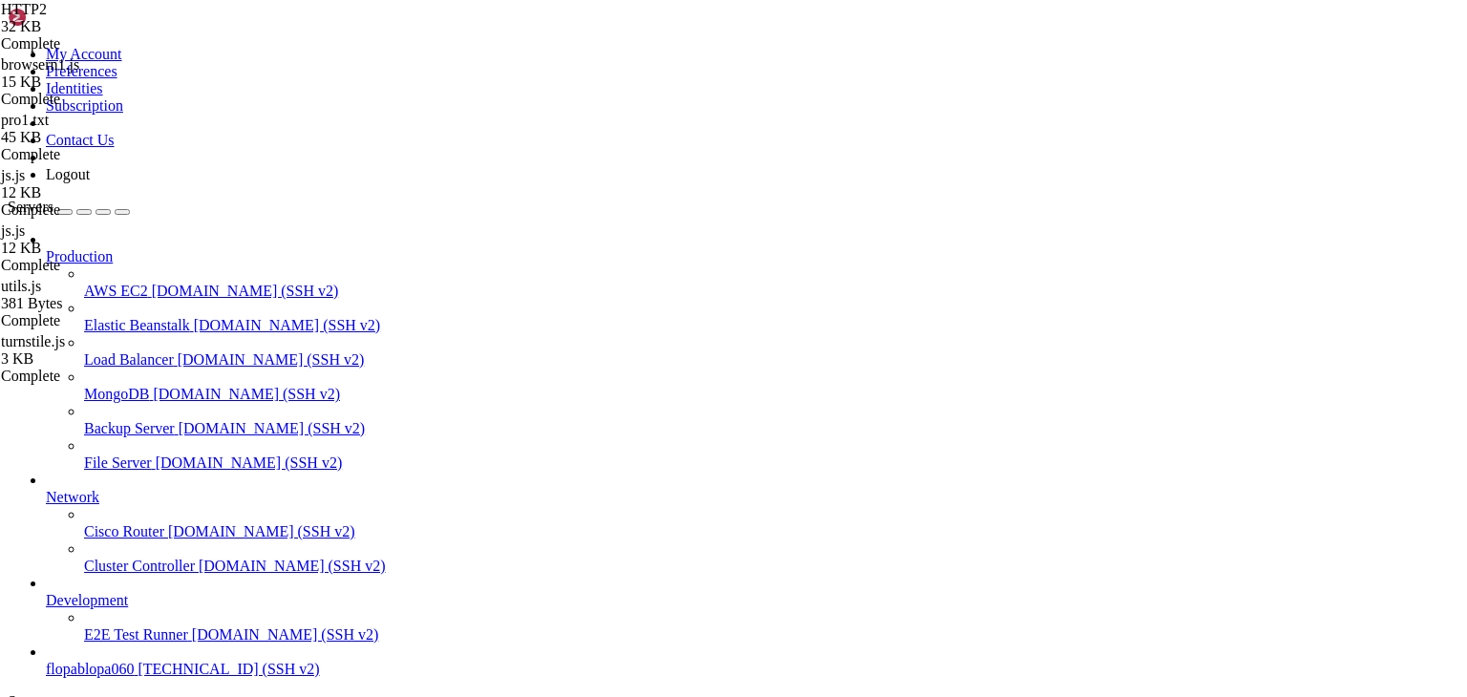
scroll to position [51614, 0]
drag, startPoint x: 510, startPoint y: 1655, endPoint x: 998, endPoint y: 1654, distance: 487.9
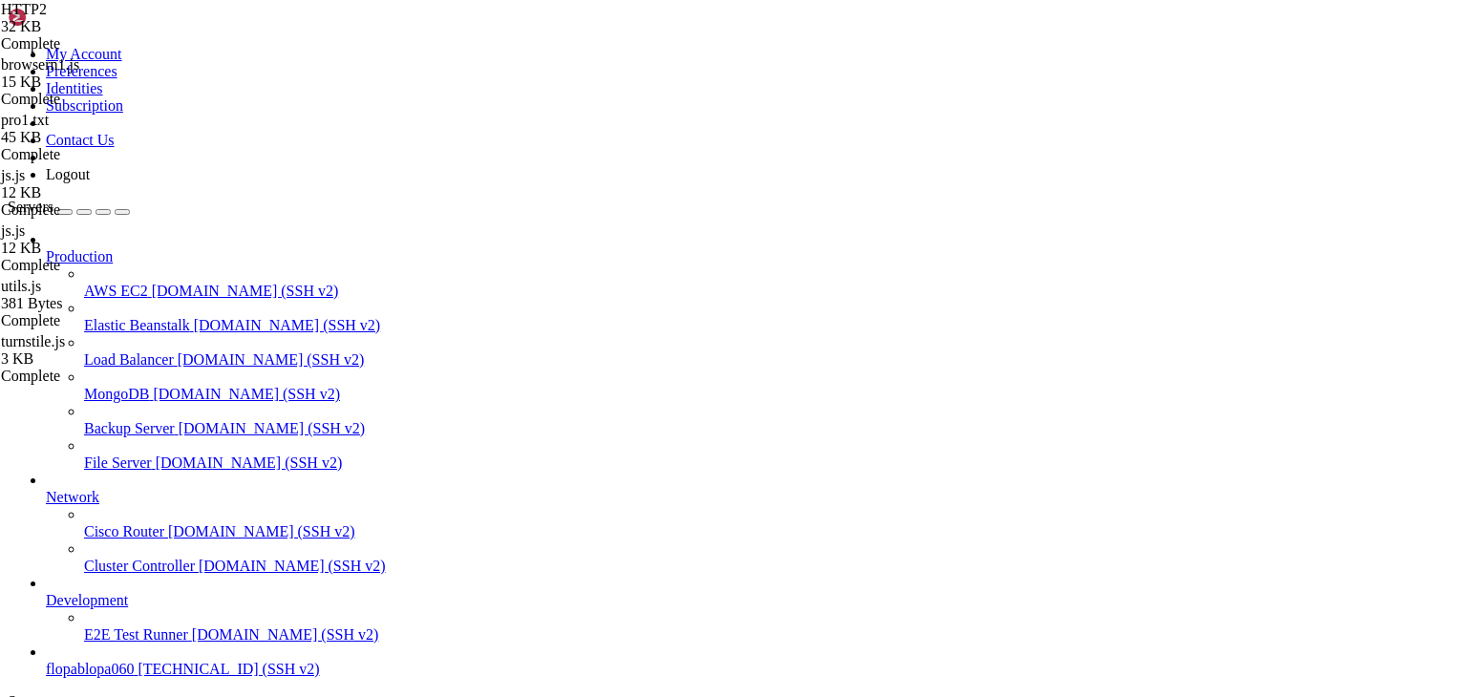
drag, startPoint x: 475, startPoint y: 1445, endPoint x: 1097, endPoint y: 1657, distance: 657.0
drag, startPoint x: 512, startPoint y: 1444, endPoint x: 1001, endPoint y: 1668, distance: 537.9
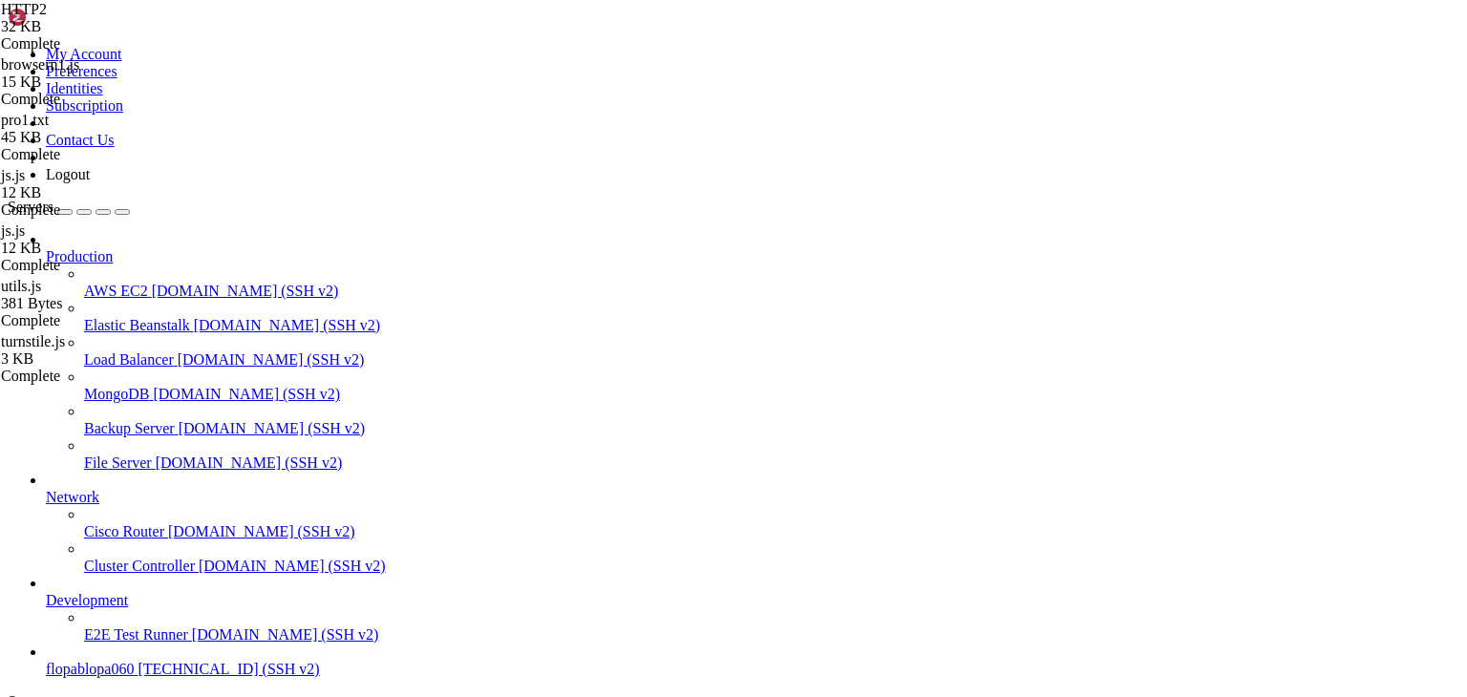
scroll to position [51663, 0]
drag, startPoint x: 541, startPoint y: 1430, endPoint x: 1033, endPoint y: 1655, distance: 540.5
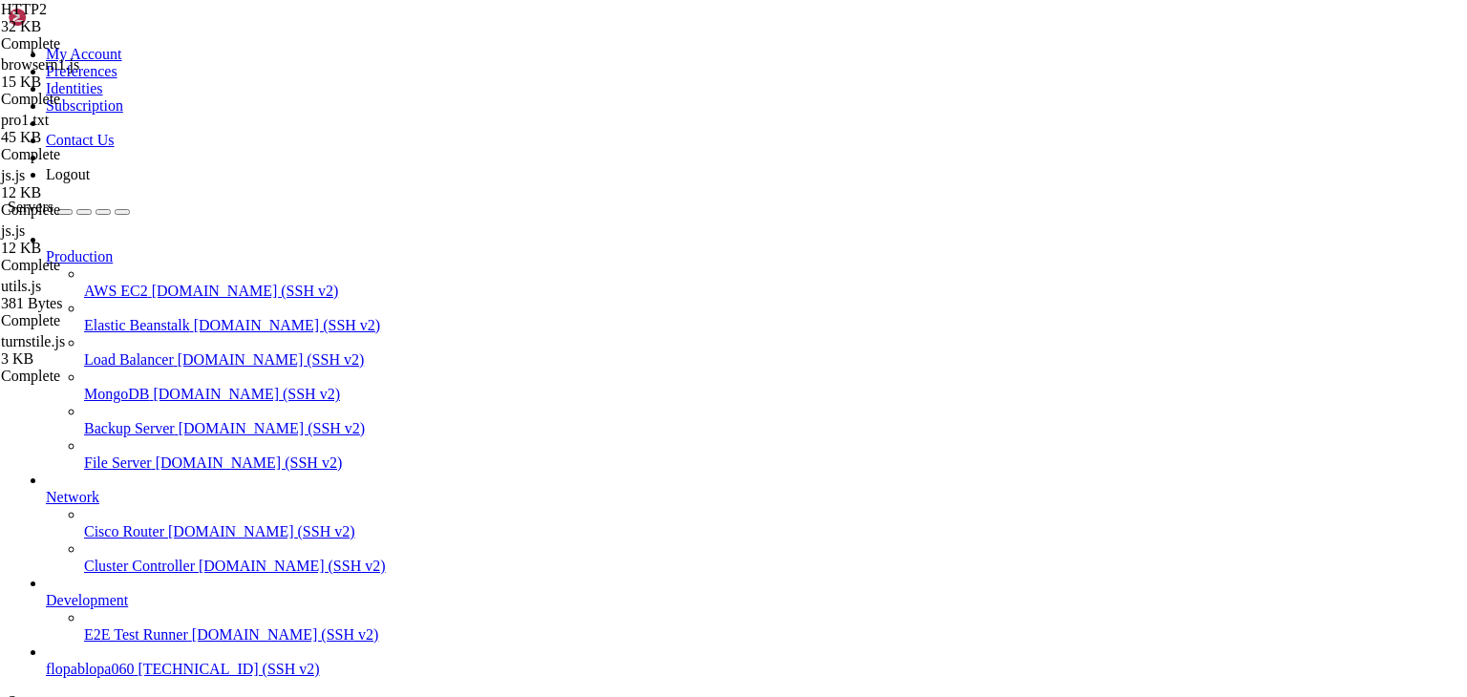
drag, startPoint x: 489, startPoint y: 1454, endPoint x: 1033, endPoint y: 1509, distance: 546.9
drag, startPoint x: 434, startPoint y: 1543, endPoint x: 778, endPoint y: 1454, distance: 355.0
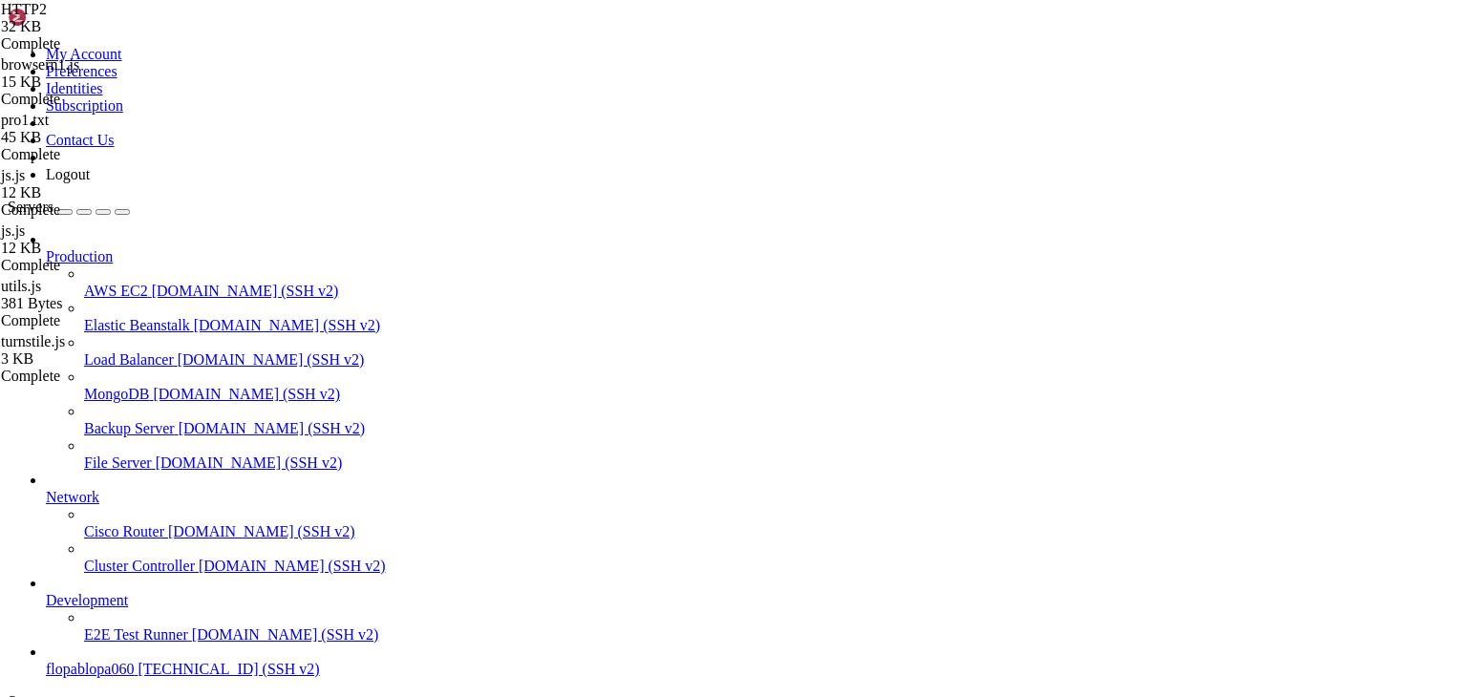
scroll to position [18, 4]
